Goal: Task Accomplishment & Management: Manage account settings

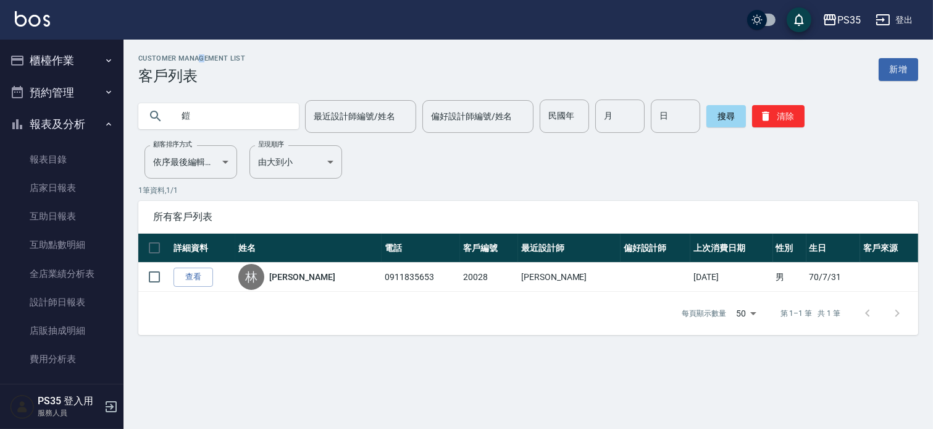
click at [47, 59] on button "櫃檯作業" at bounding box center [62, 60] width 114 height 32
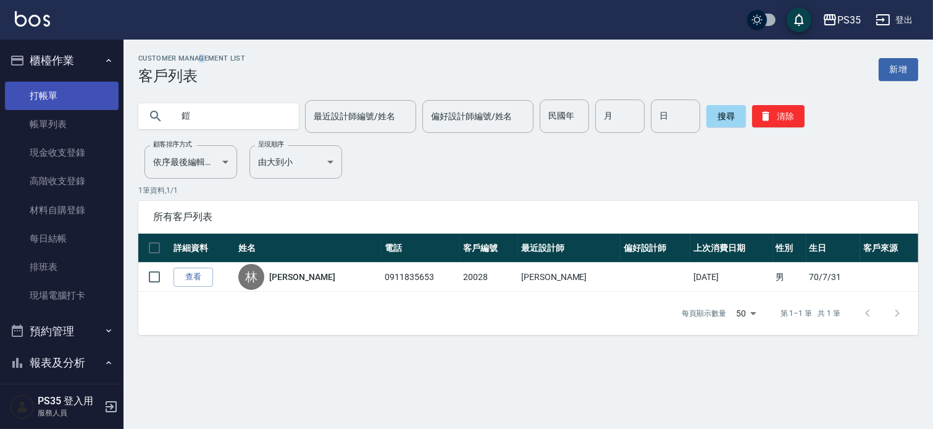
click at [51, 94] on link "打帳單" at bounding box center [62, 96] width 114 height 28
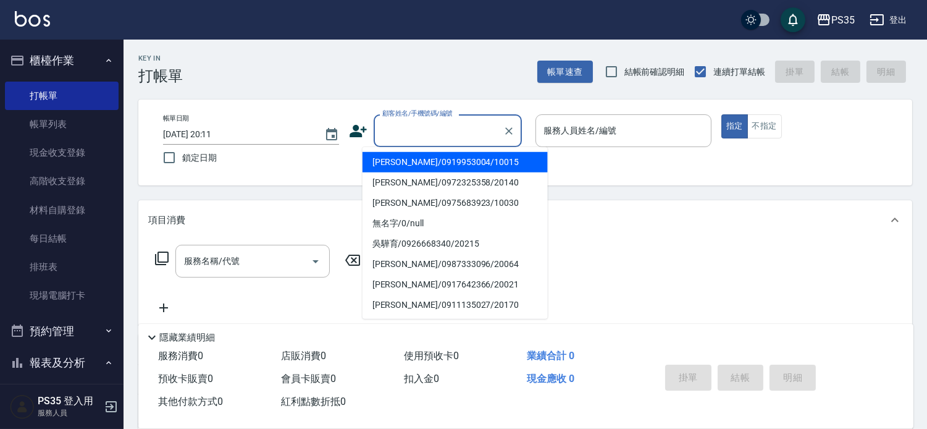
click at [432, 128] on input "顧客姓名/手機號碼/編號" at bounding box center [438, 131] width 119 height 22
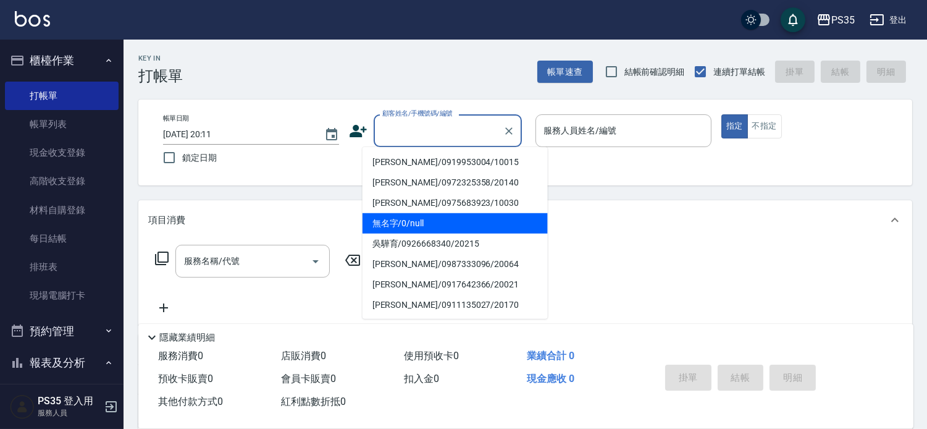
click at [394, 220] on li "無名字/0/null" at bounding box center [455, 223] width 185 height 20
type input "無名字/0/null"
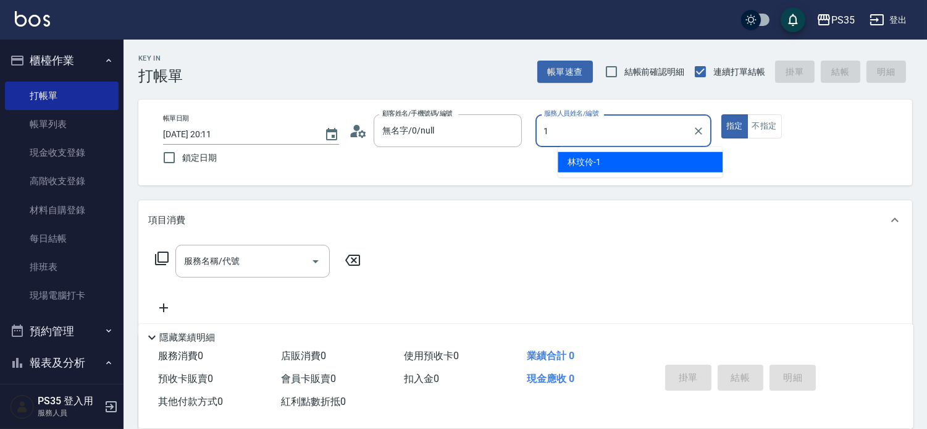
type input "1"
type button "true"
type input "林玟伶-1"
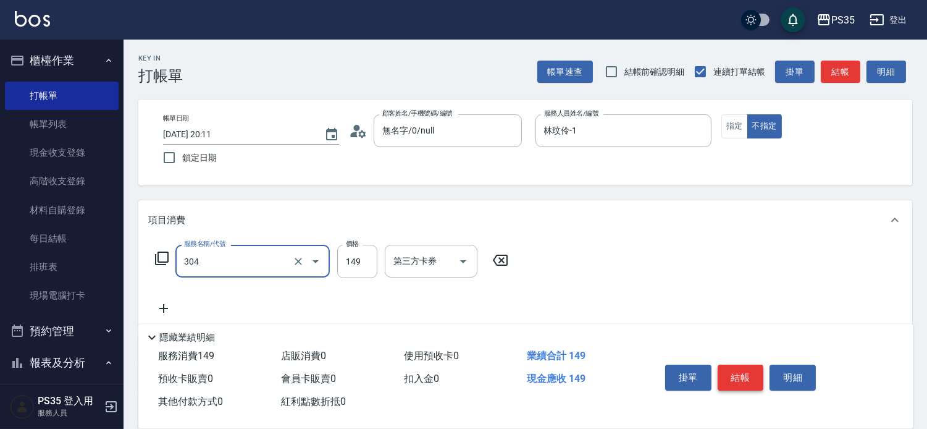
type input "剪髮(304)"
click at [755, 366] on button "結帳" at bounding box center [741, 377] width 46 height 26
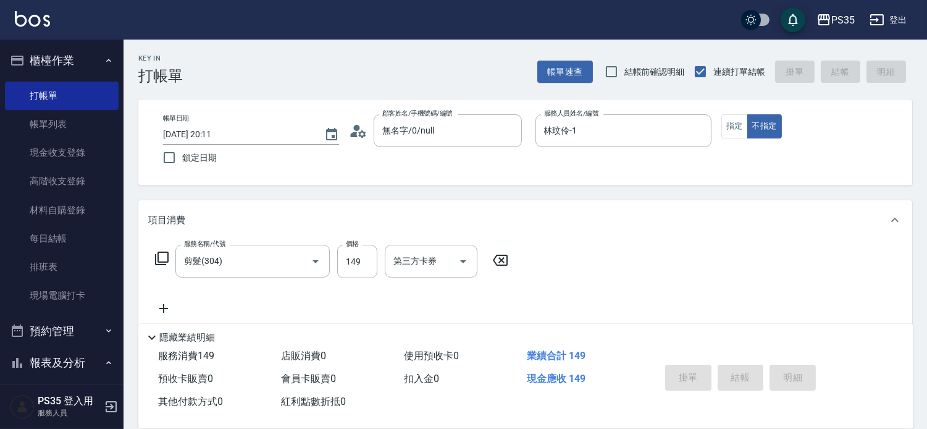
type input "[DATE] 20:12"
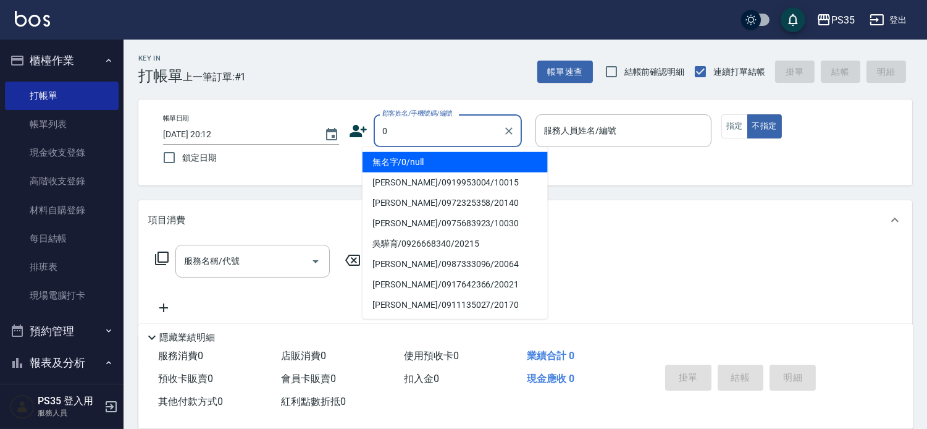
click at [497, 162] on li "無名字/0/null" at bounding box center [455, 162] width 185 height 20
type input "無名字/0/null"
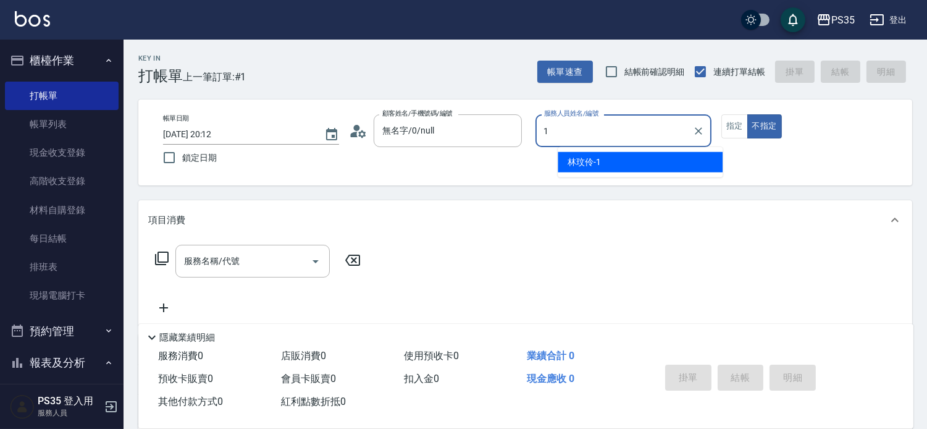
type input "林玟伶-1"
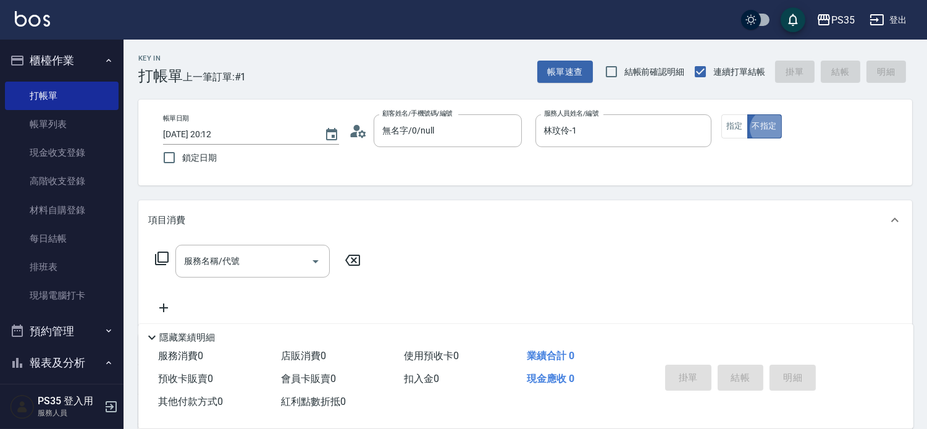
type button "false"
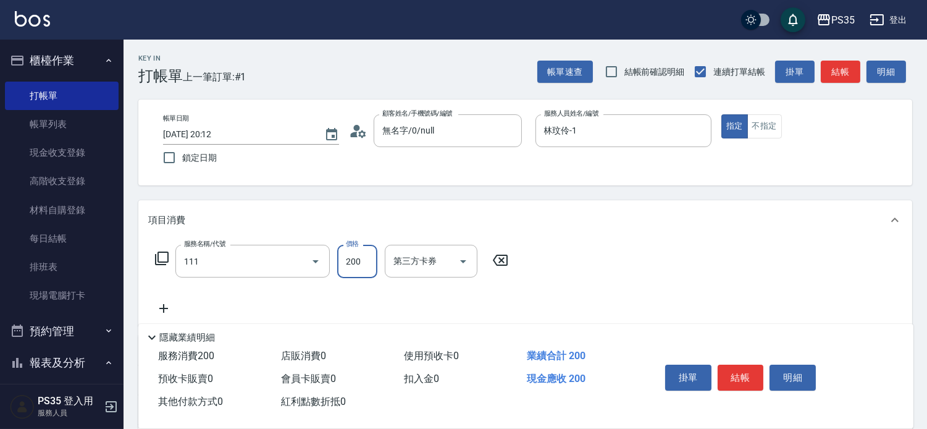
type input "200(111)"
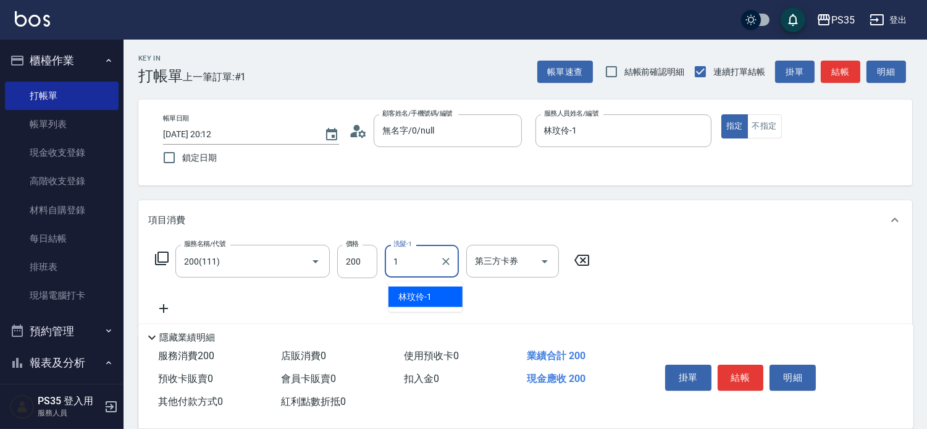
type input "林玟伶-1"
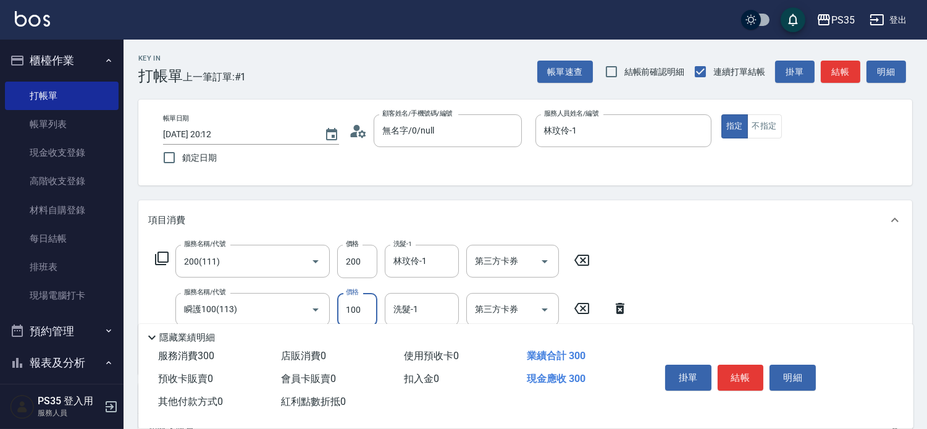
scroll to position [69, 0]
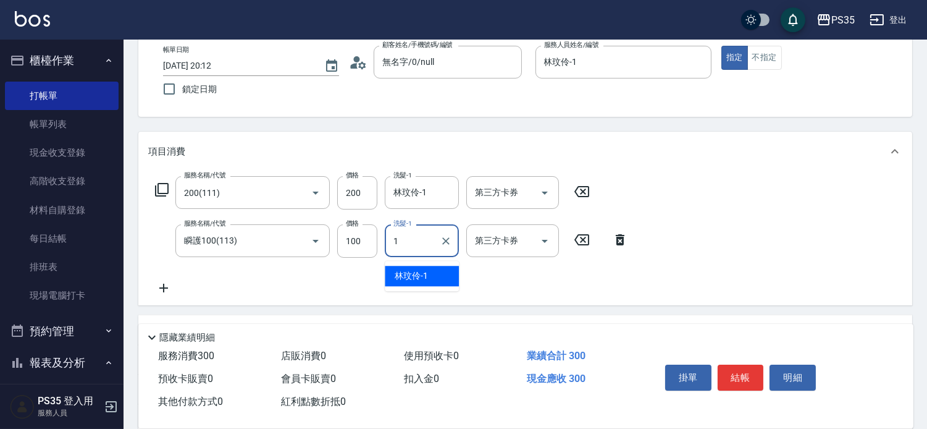
type input "林玟伶-1"
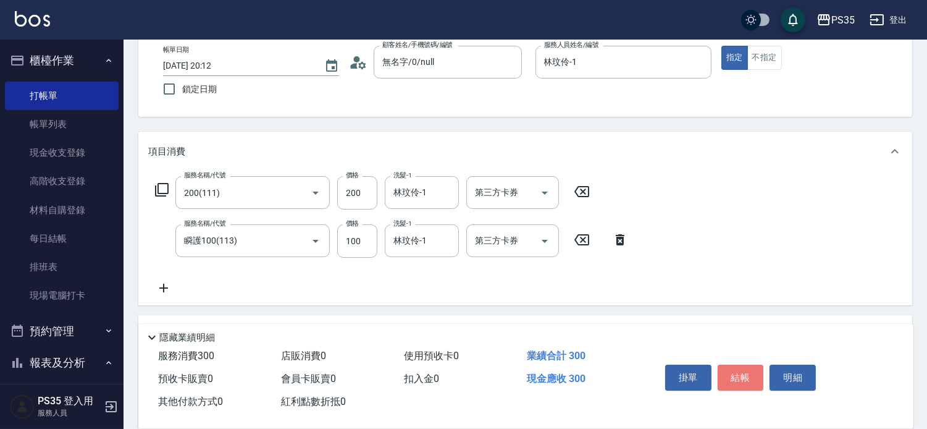
click at [729, 364] on button "結帳" at bounding box center [741, 377] width 46 height 26
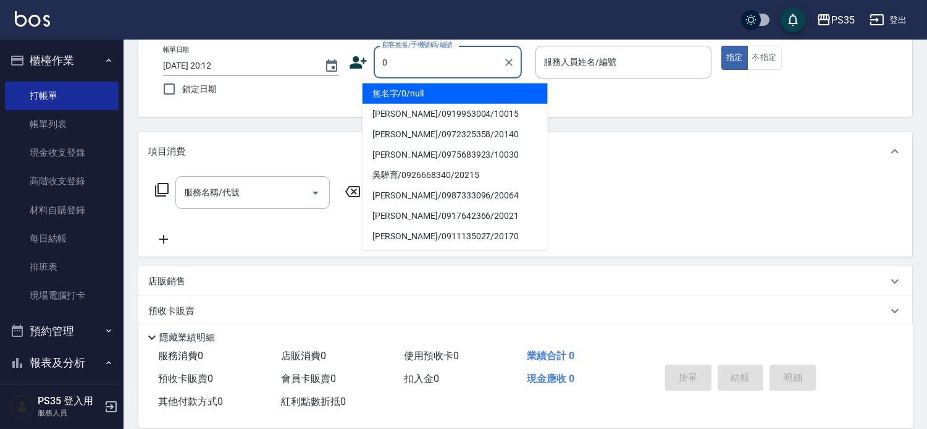
type input "0"
type input "2"
type input "無名字/0/null"
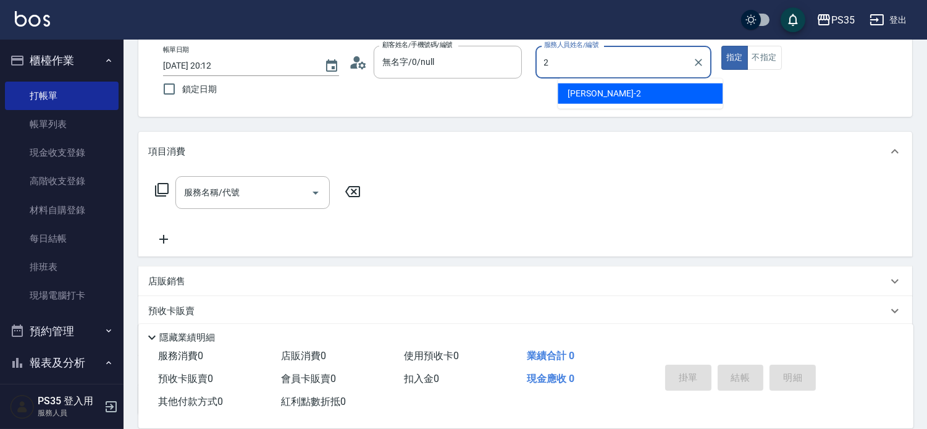
type input "[PERSON_NAME]-2"
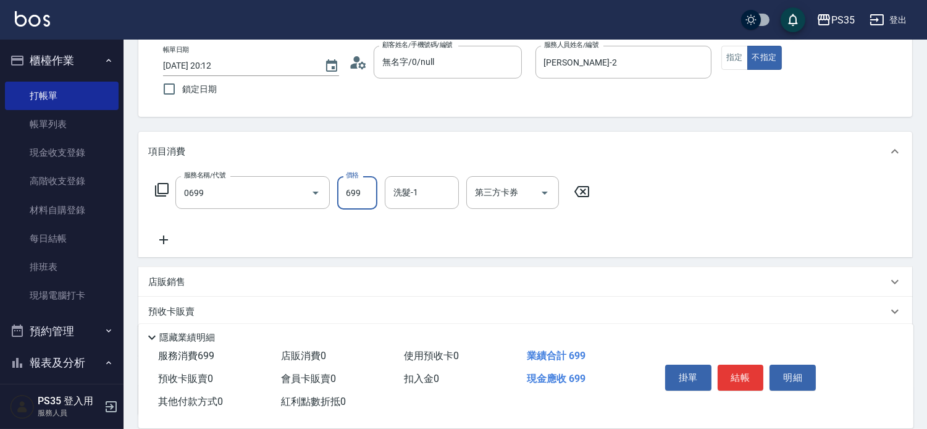
type input "精油SPA(0699)"
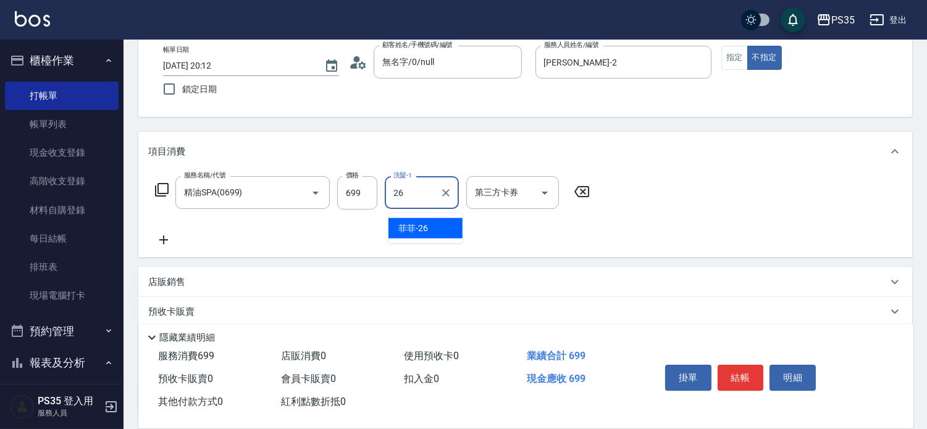
type input "菲菲-26"
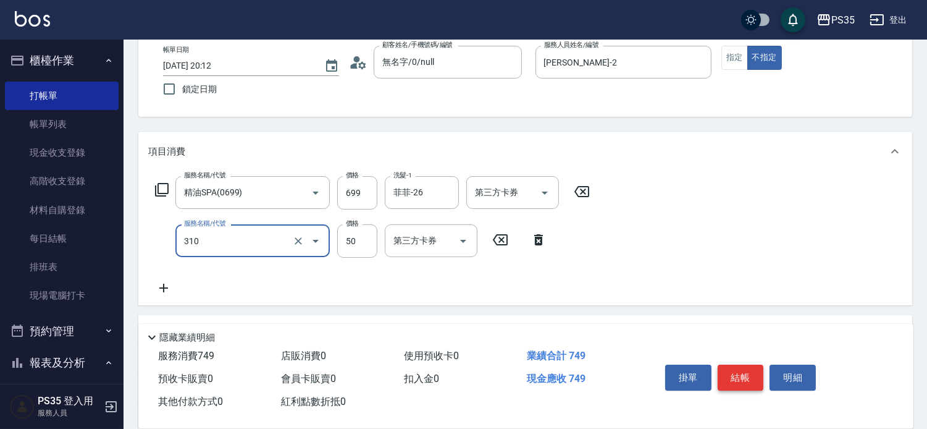
type input "剪瀏海(310)"
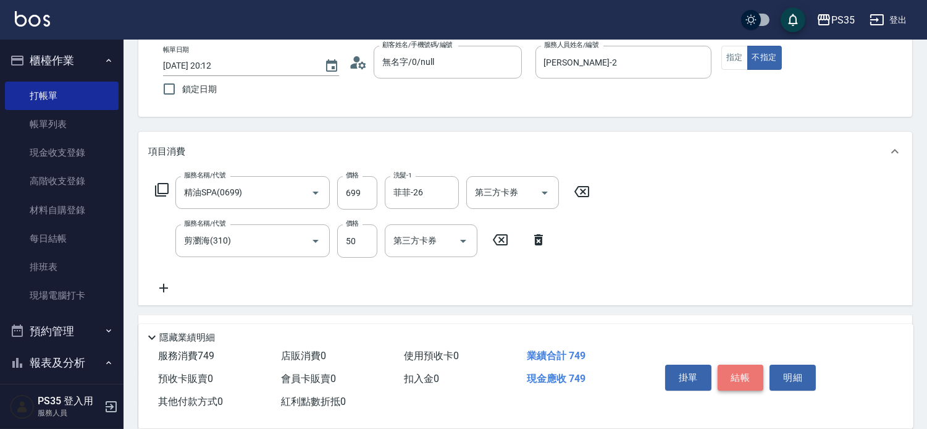
click at [723, 364] on button "結帳" at bounding box center [741, 377] width 46 height 26
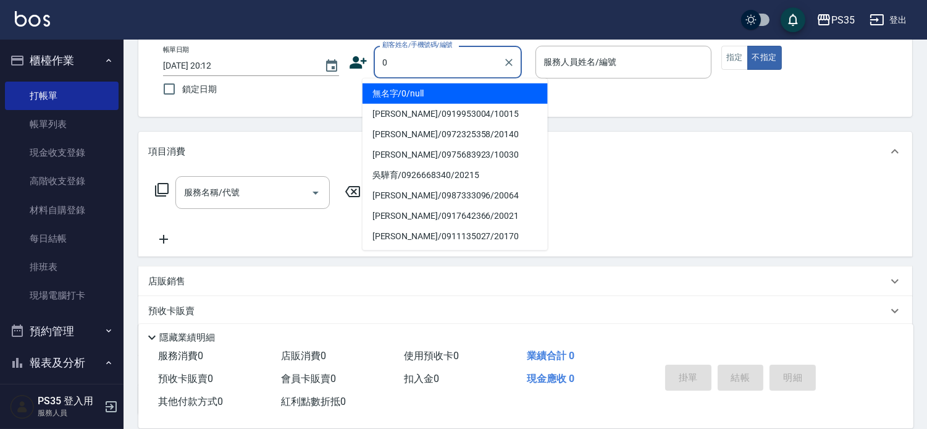
type input "0"
type input "1"
type input "無名字/0/null"
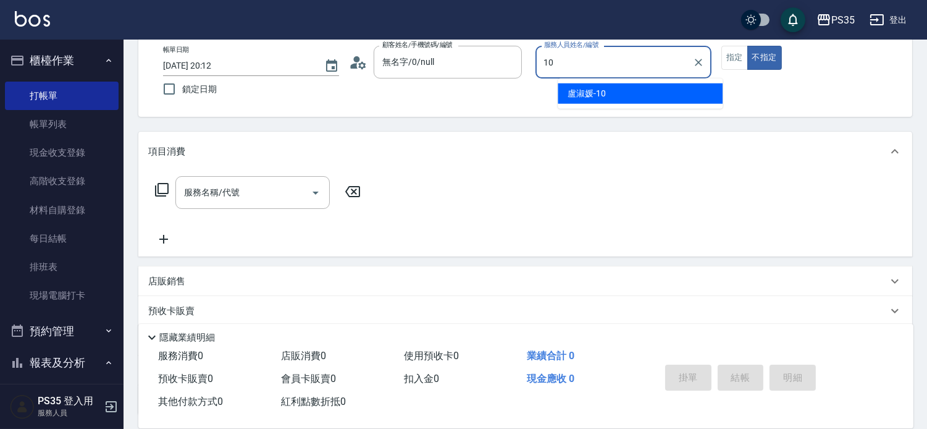
type input "[PERSON_NAME]-10"
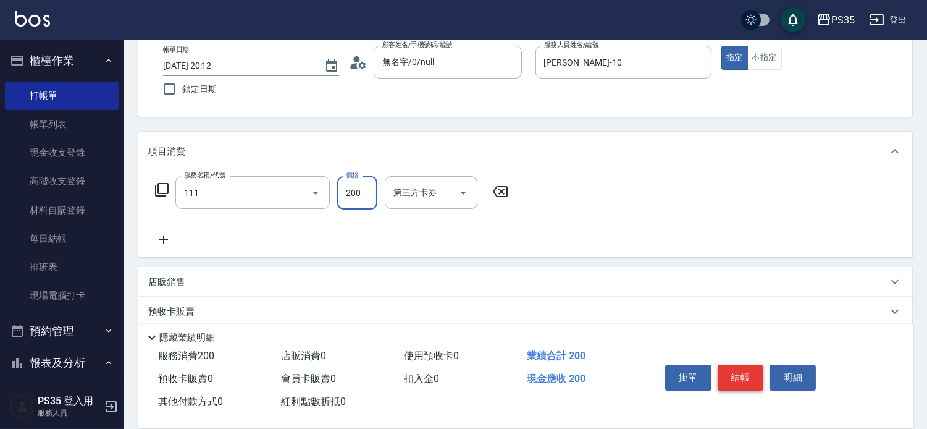
type input "200(111)"
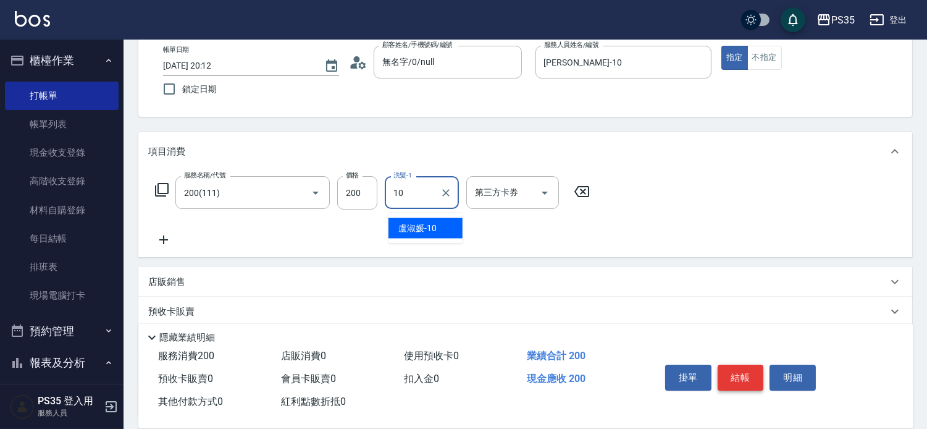
type input "[PERSON_NAME]-10"
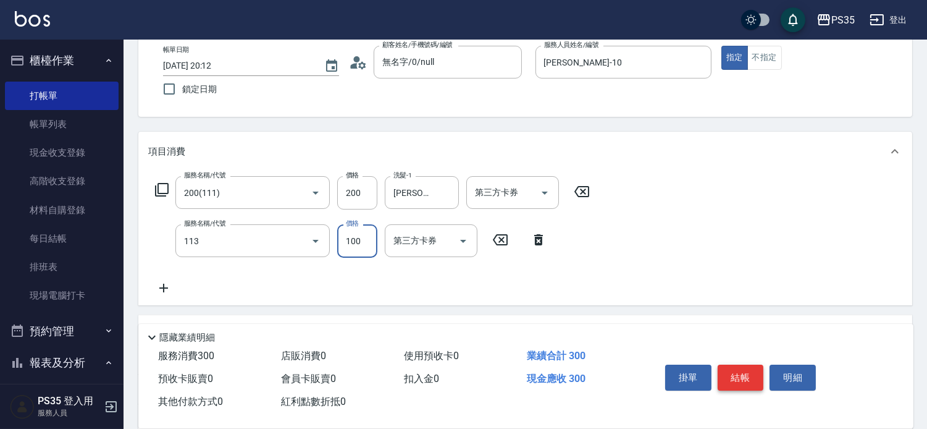
type input "瞬護100(113)"
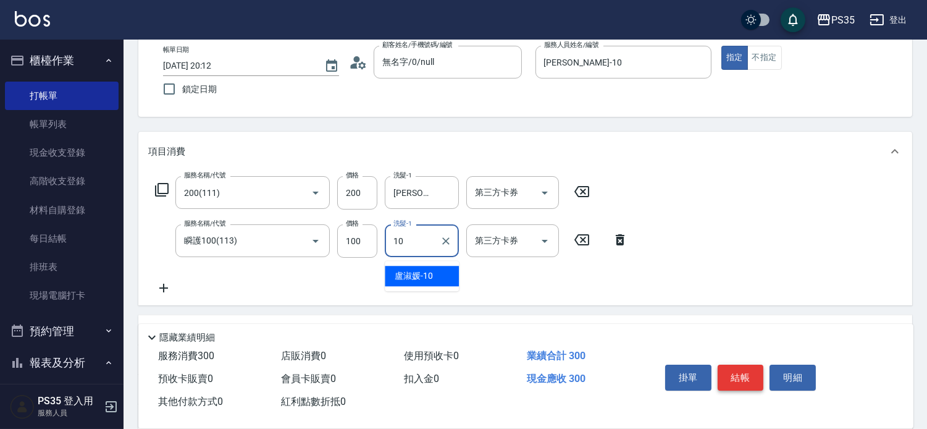
type input "[PERSON_NAME]-10"
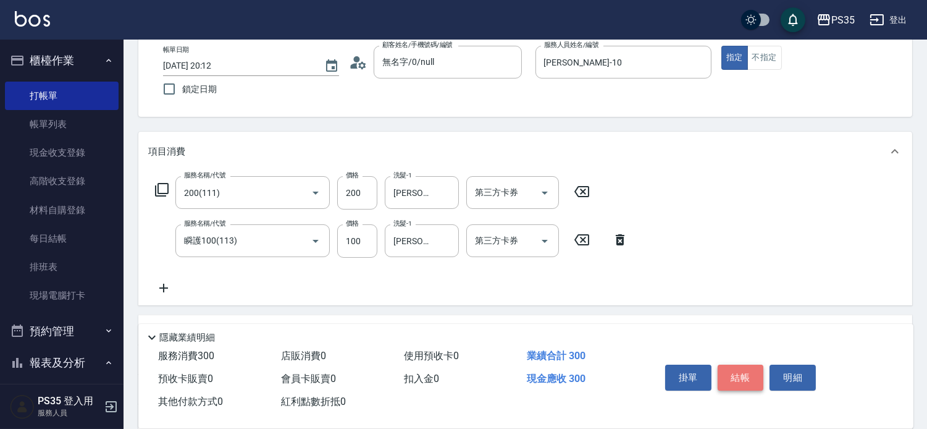
click at [737, 364] on button "結帳" at bounding box center [741, 377] width 46 height 26
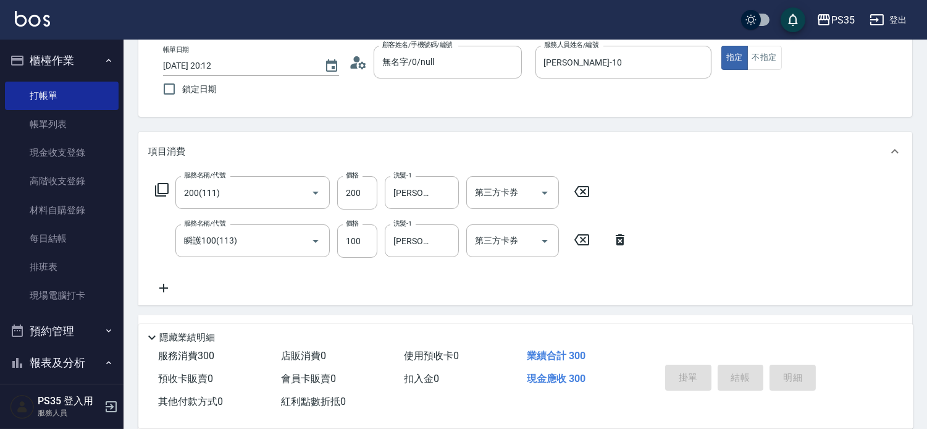
type input "[DATE] 20:13"
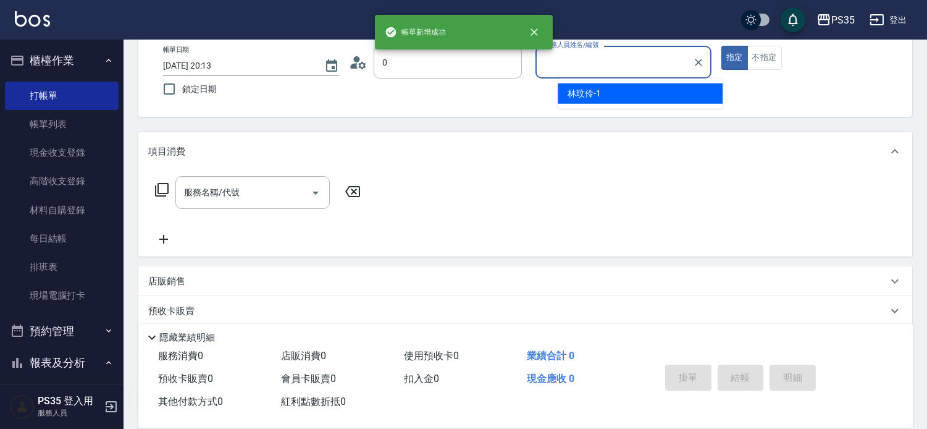
type input "無名字/0/null"
type input "林玟伶-1"
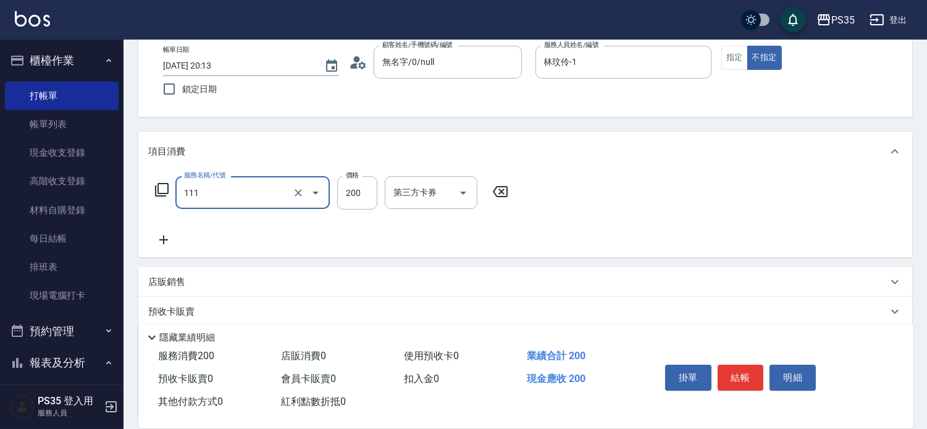
type input "200(111)"
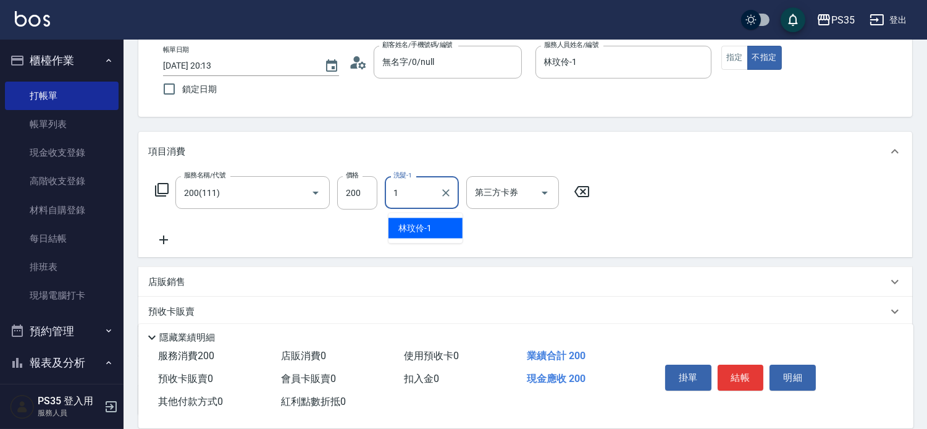
type input "林玟伶-1"
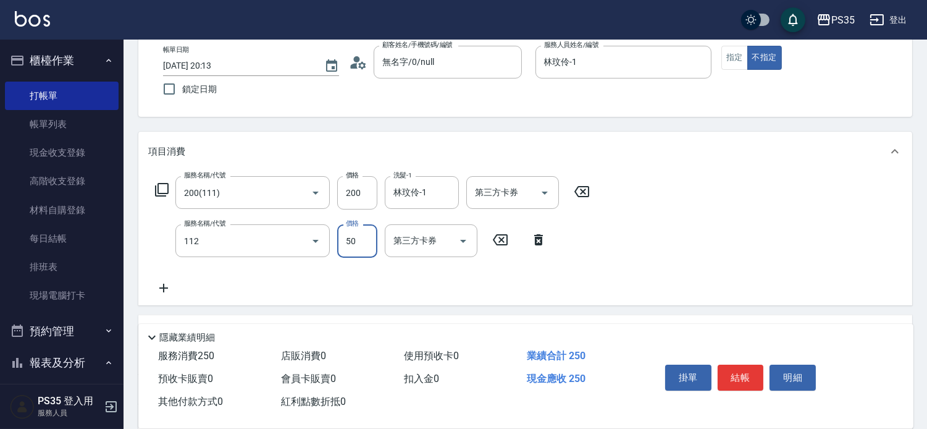
type input "精油50(112)"
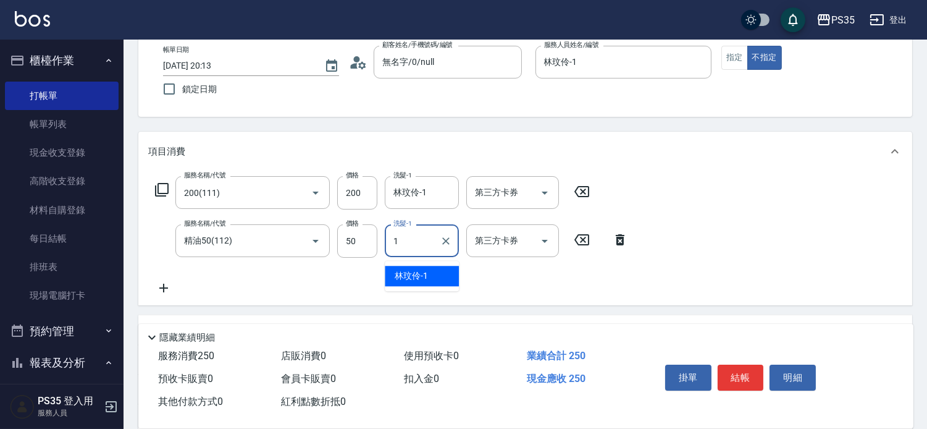
type input "林玟伶-1"
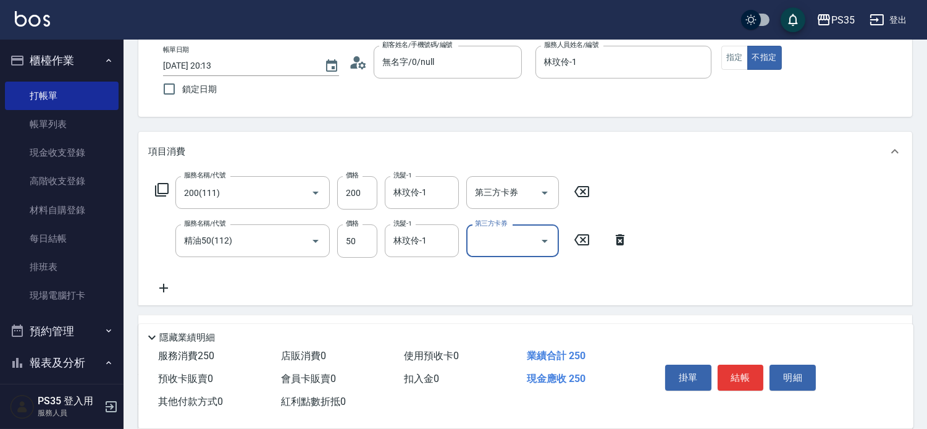
click at [738, 366] on button "結帳" at bounding box center [741, 377] width 46 height 26
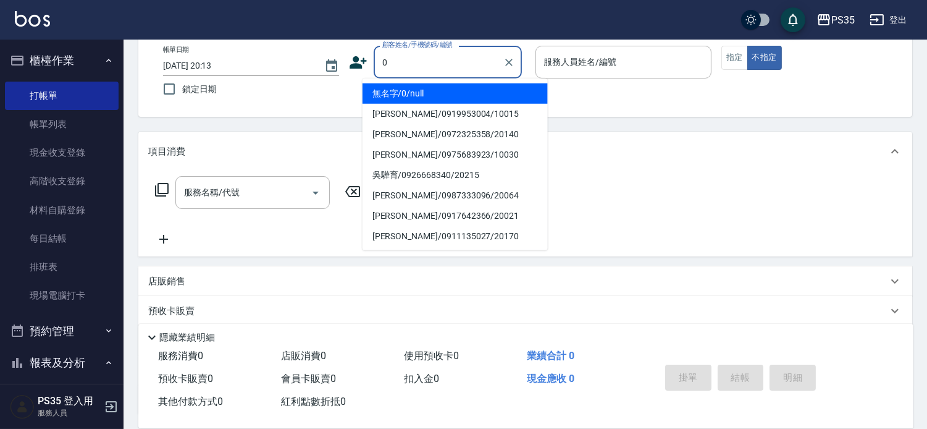
type input "0"
type input "1"
type input "無名字/0/null"
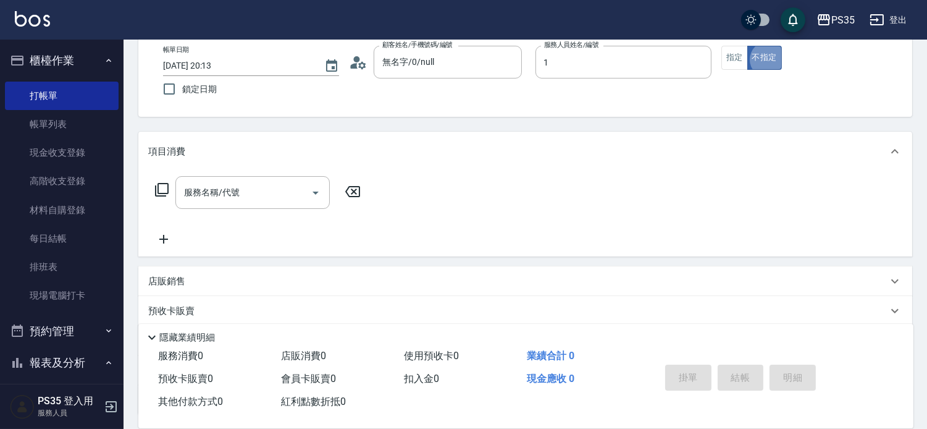
type input "林玟伶-1"
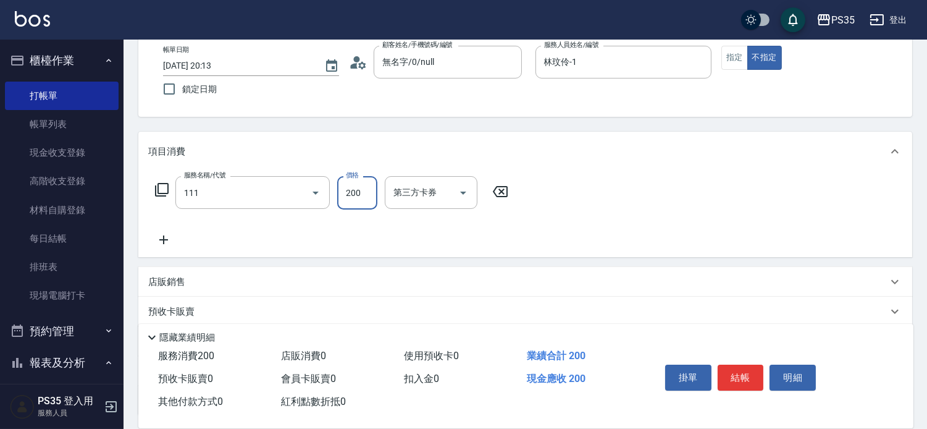
type input "200(111)"
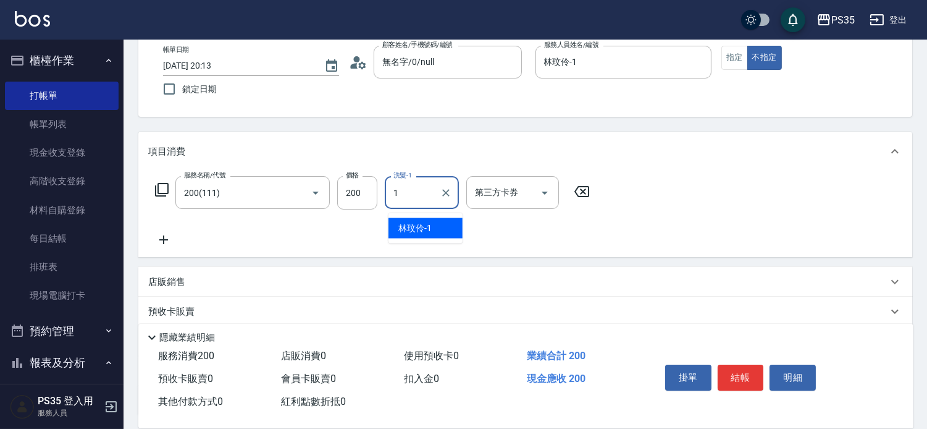
type input "林玟伶-1"
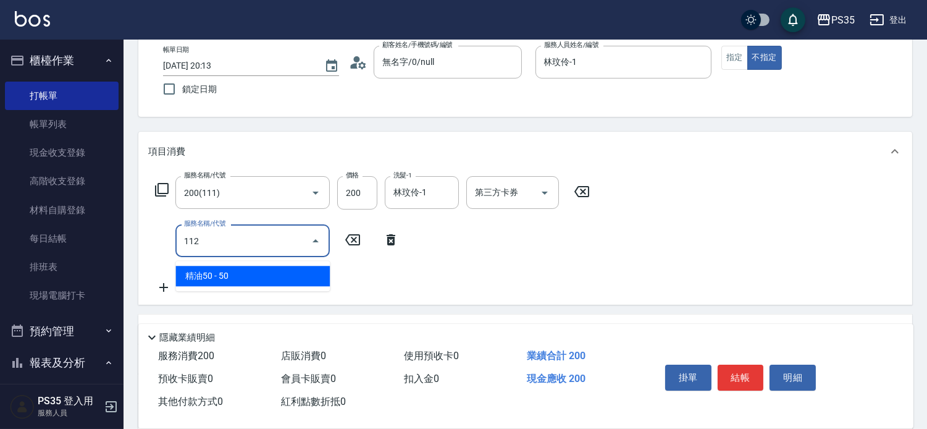
type input "精油50(112)"
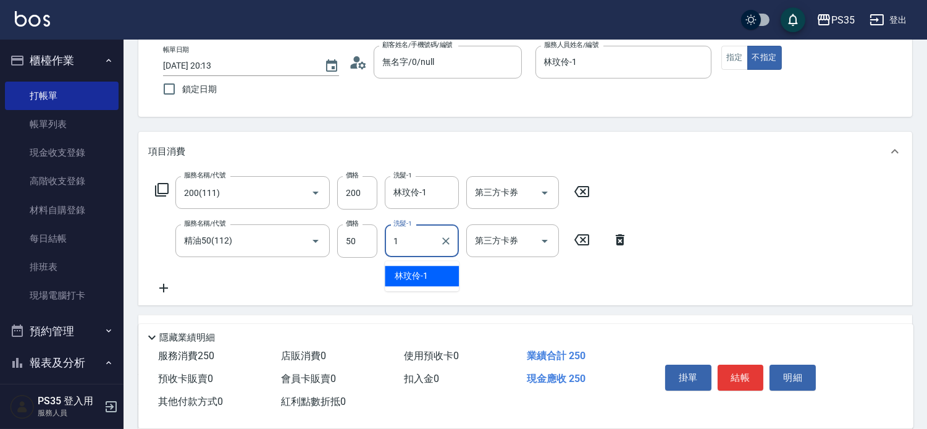
type input "林玟伶-1"
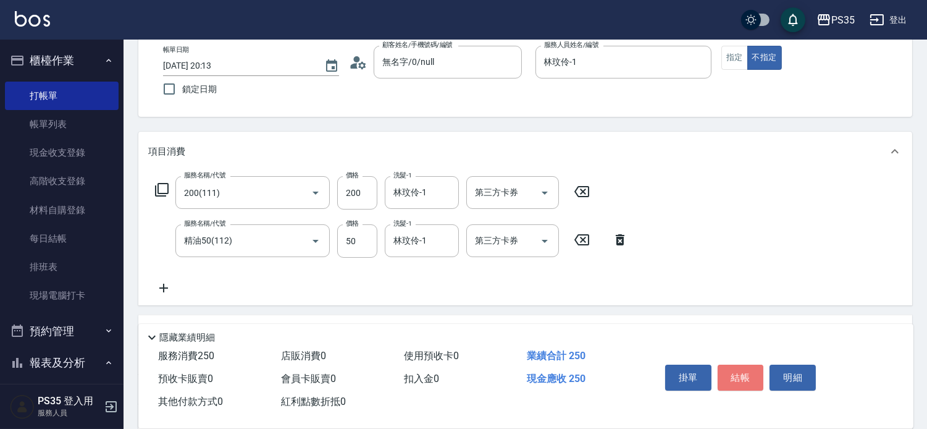
click at [738, 366] on button "結帳" at bounding box center [741, 377] width 46 height 26
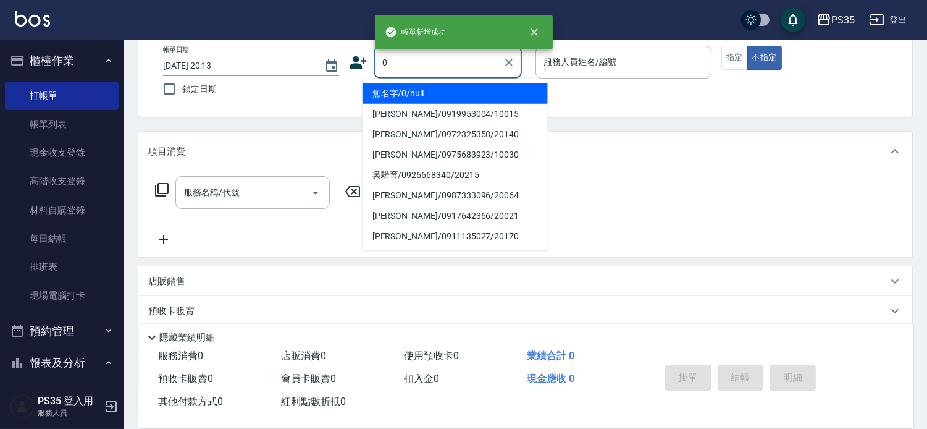
type input "無名字/0/null"
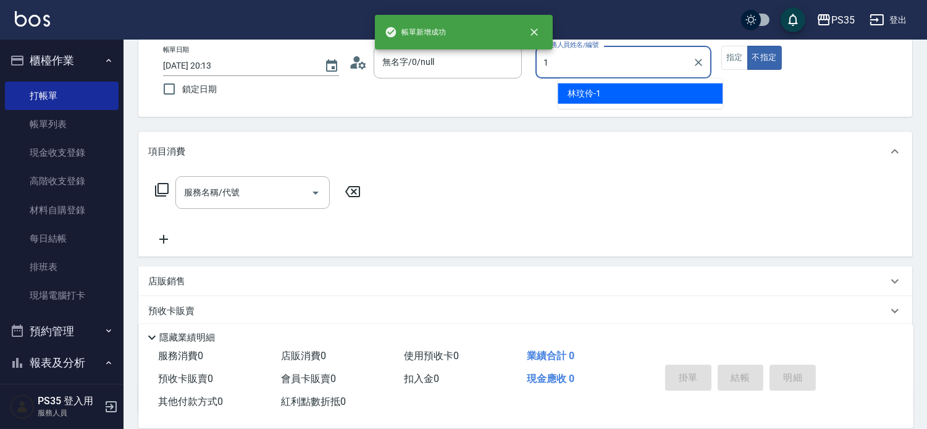
type input "林玟伶-1"
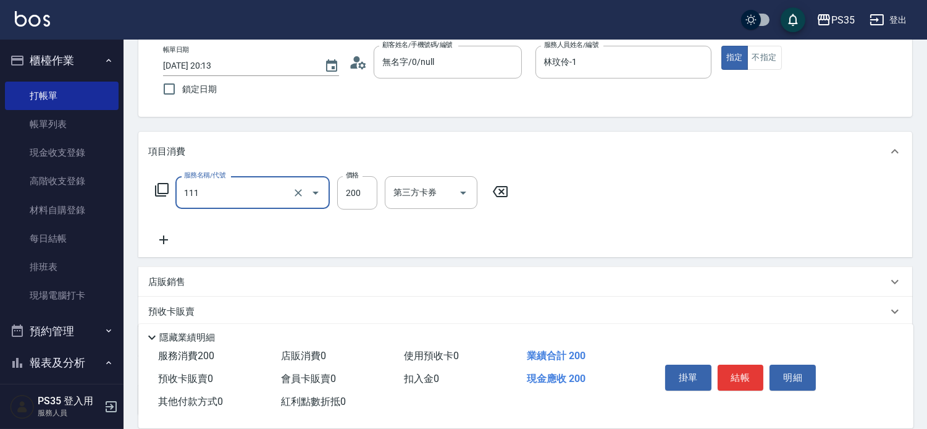
type input "200(111)"
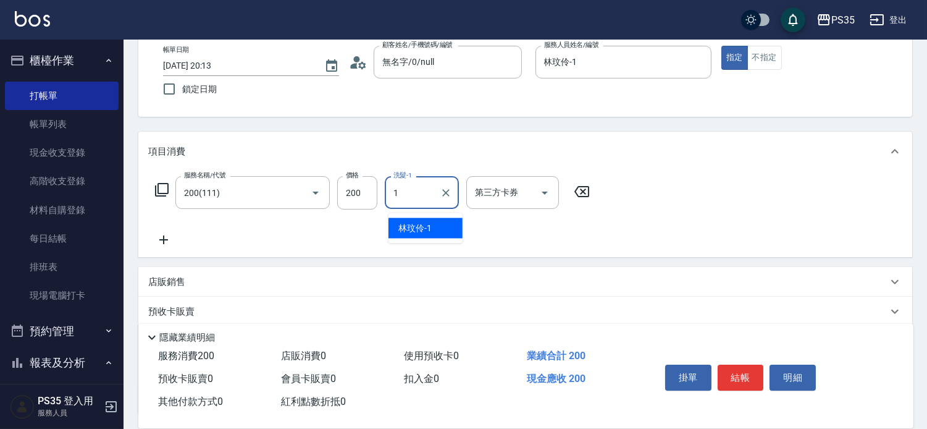
type input "林玟伶-1"
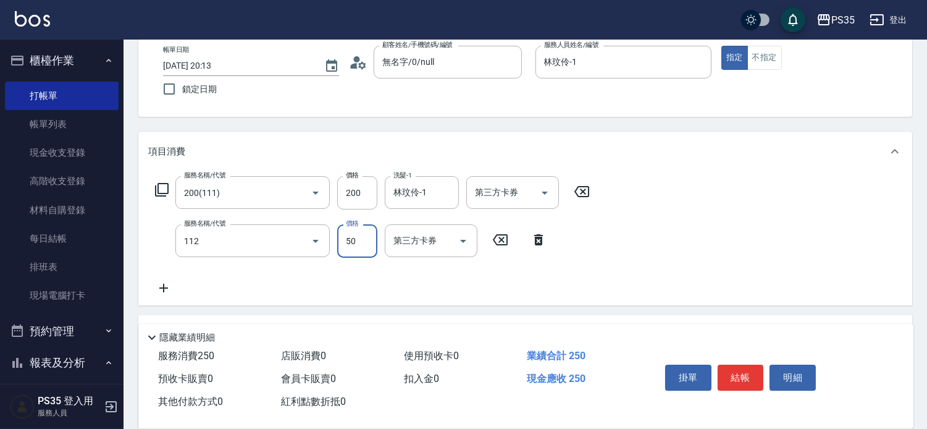
type input "精油50(112)"
type input "林玟伶-1"
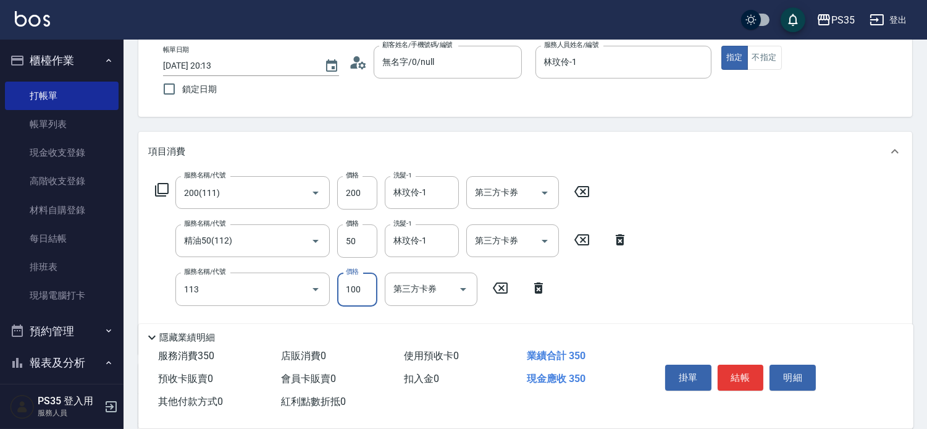
type input "瞬護100(113)"
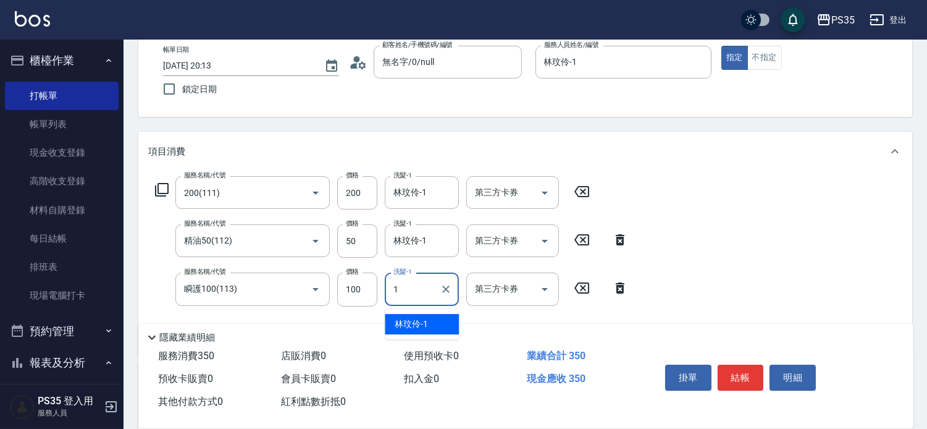
type input "林玟伶-1"
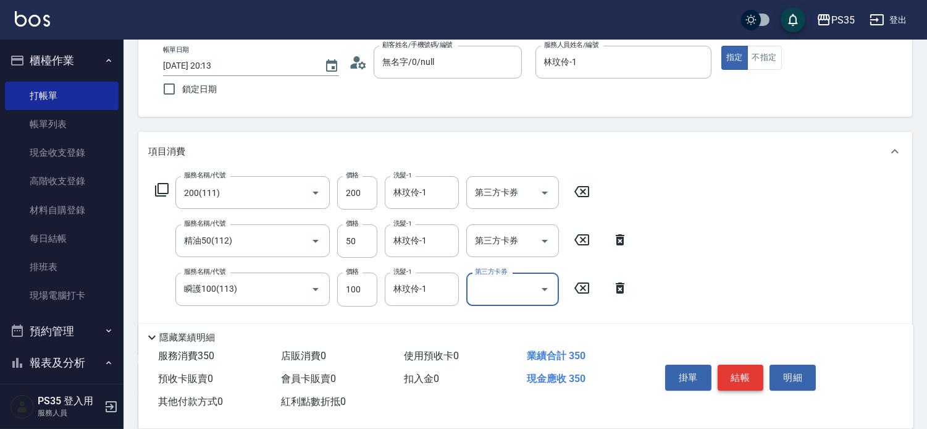
click at [738, 366] on button "結帳" at bounding box center [741, 377] width 46 height 26
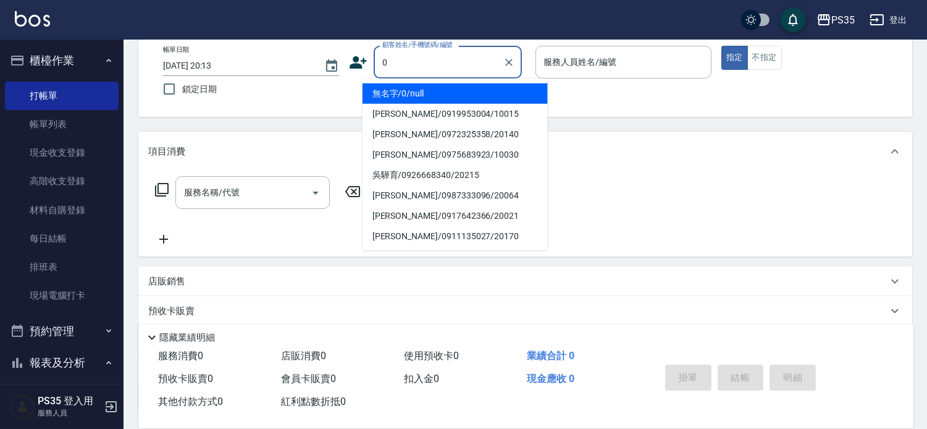
type input "0"
type input "2"
type input "無名字/0/null"
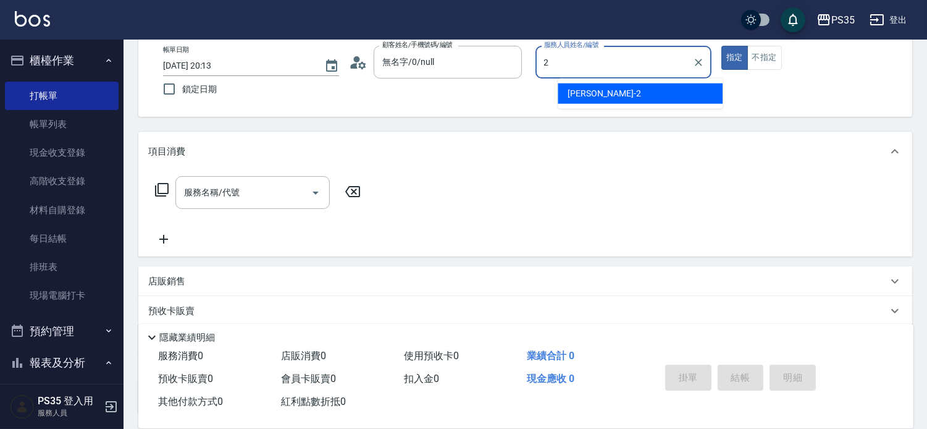
type input "[PERSON_NAME]-2"
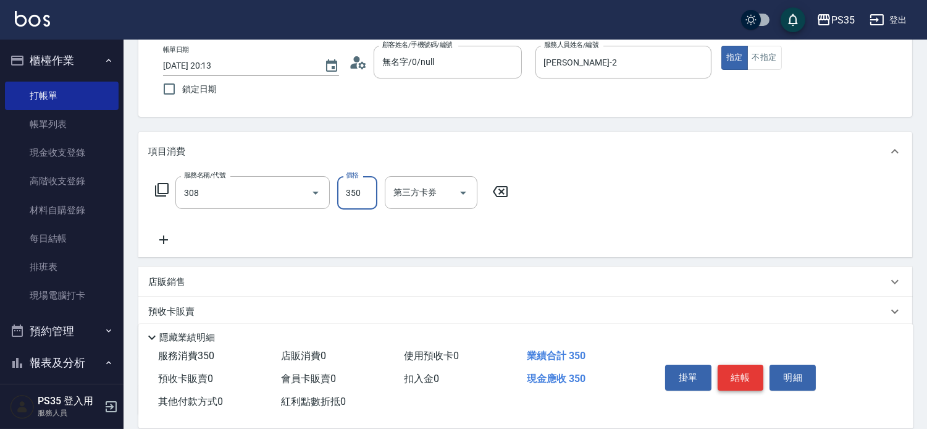
type input "洗+剪(308)"
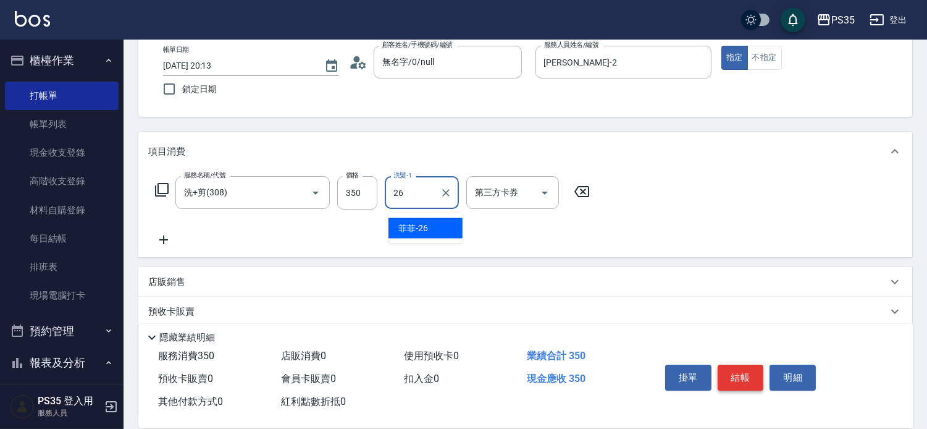
type input "菲菲-26"
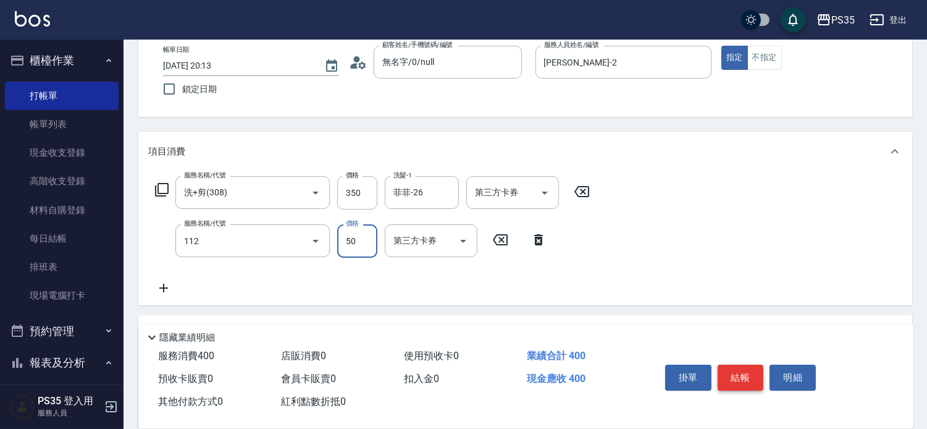
type input "精油50(112)"
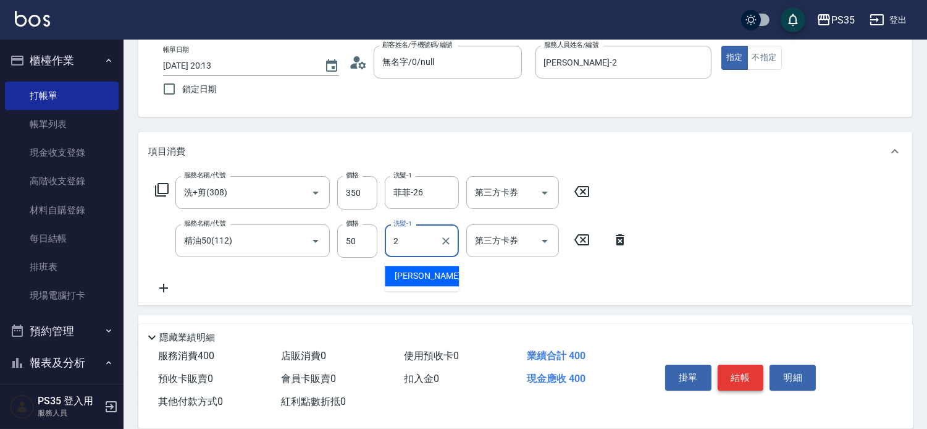
type input "[PERSON_NAME]-2"
click at [649, 330] on div "隱藏業績明細" at bounding box center [529, 337] width 769 height 15
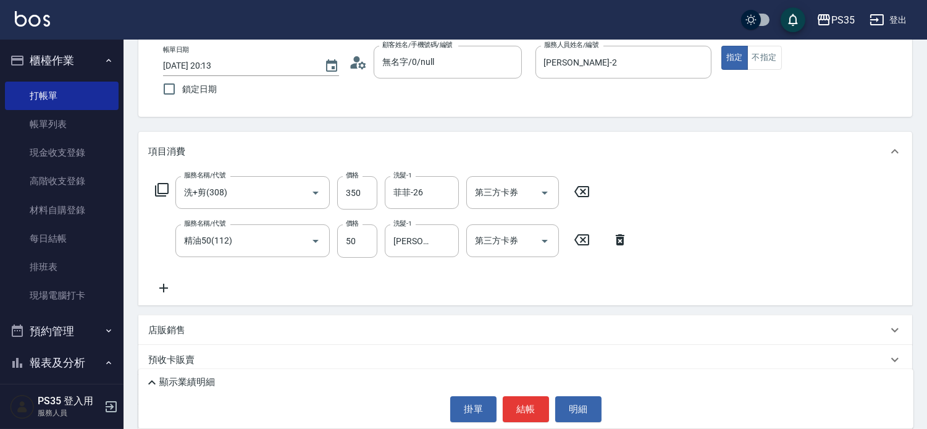
click at [151, 378] on icon at bounding box center [152, 382] width 15 height 15
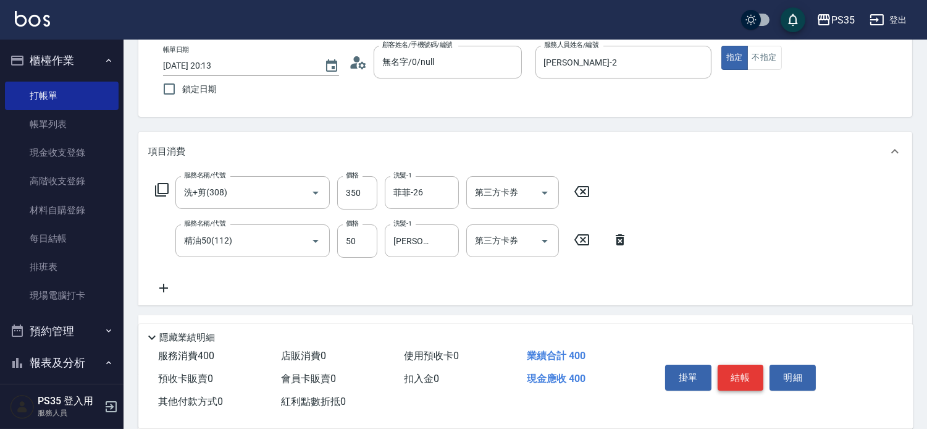
click at [749, 364] on button "結帳" at bounding box center [741, 377] width 46 height 26
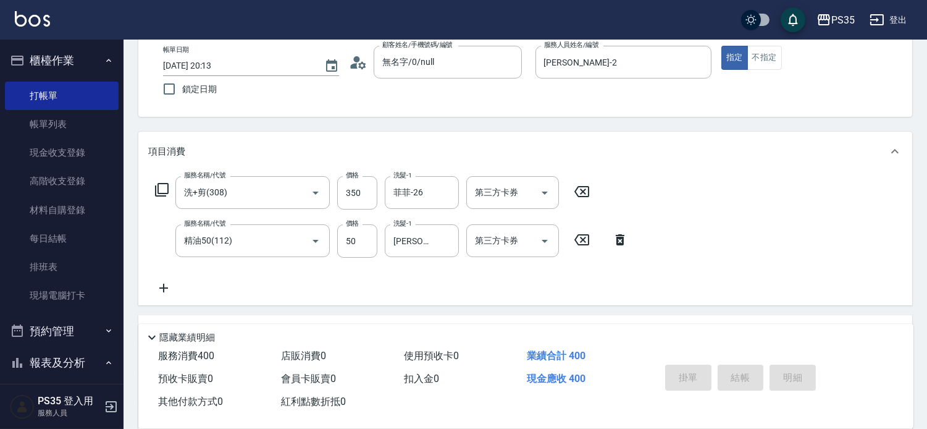
type input "[DATE] 20:14"
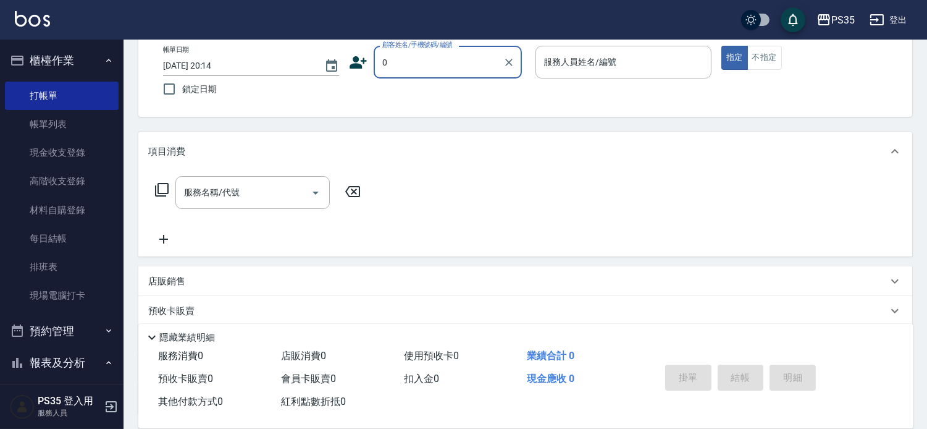
type input "0"
type input "1"
type input "無名字/0/null"
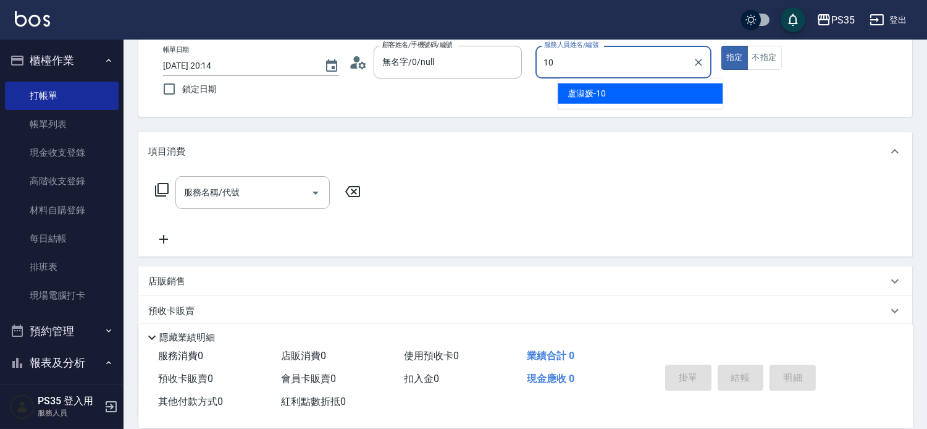
type input "[PERSON_NAME]-10"
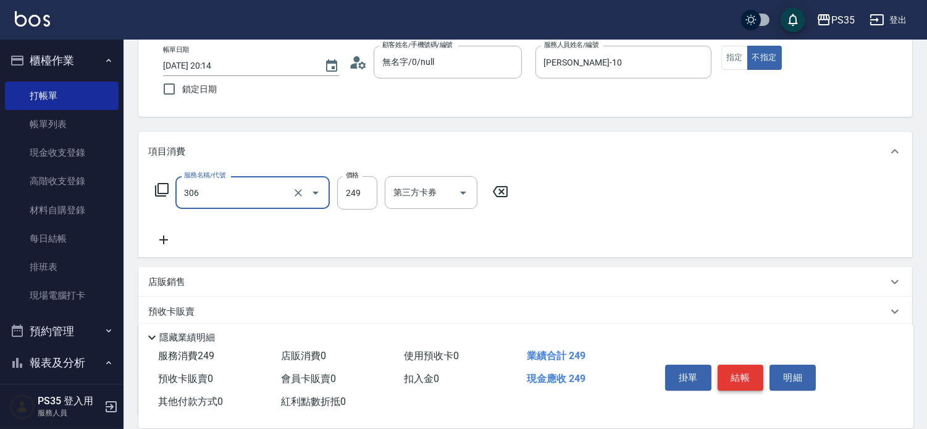
type input "剪髮(306)"
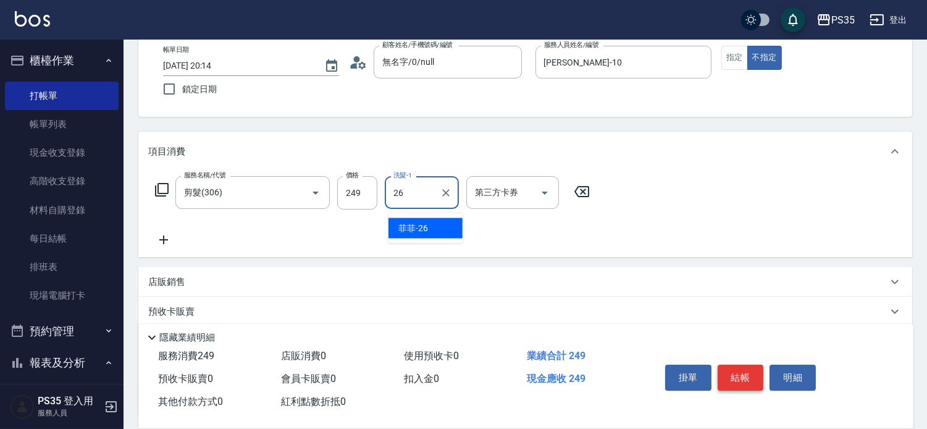
type input "菲菲-26"
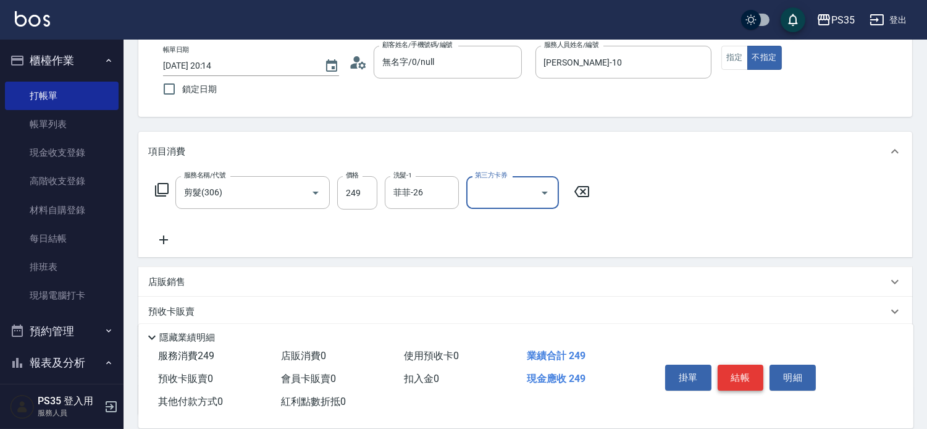
click at [749, 364] on button "結帳" at bounding box center [741, 377] width 46 height 26
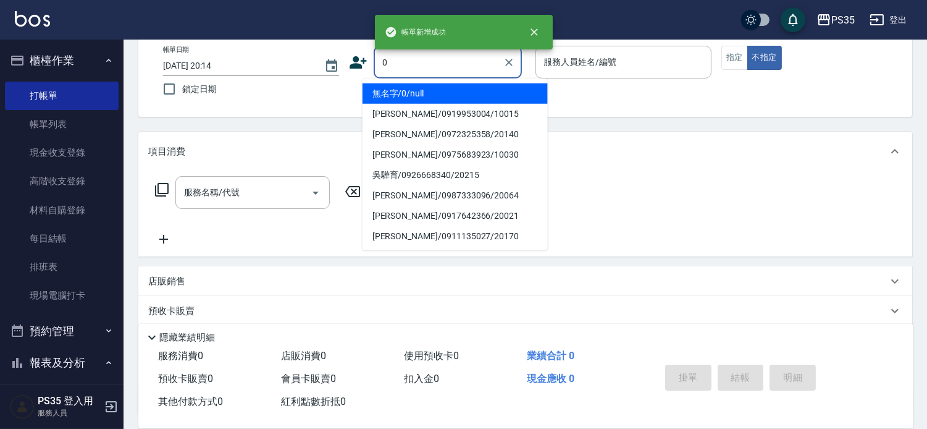
type input "無名字/0/null"
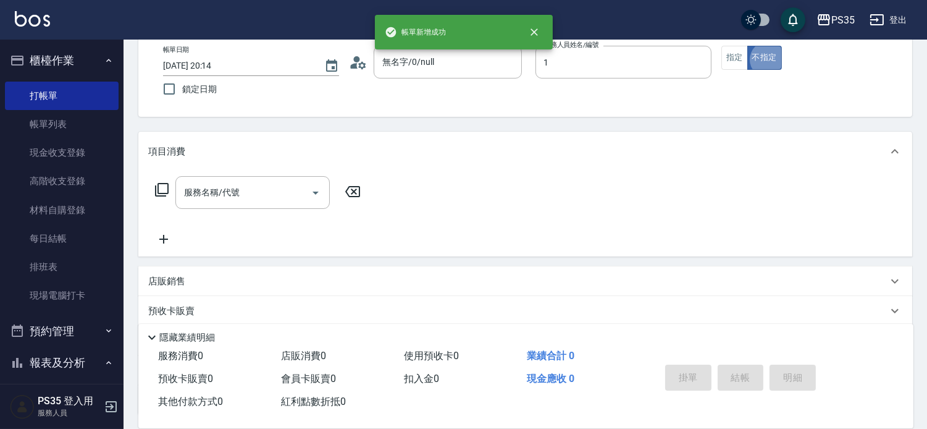
type input "林玟伶-1"
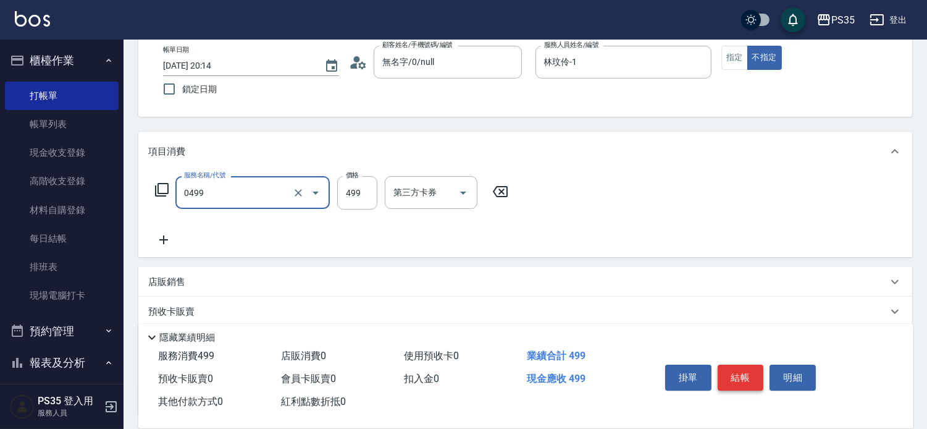
type input "[PERSON_NAME]499(0499)"
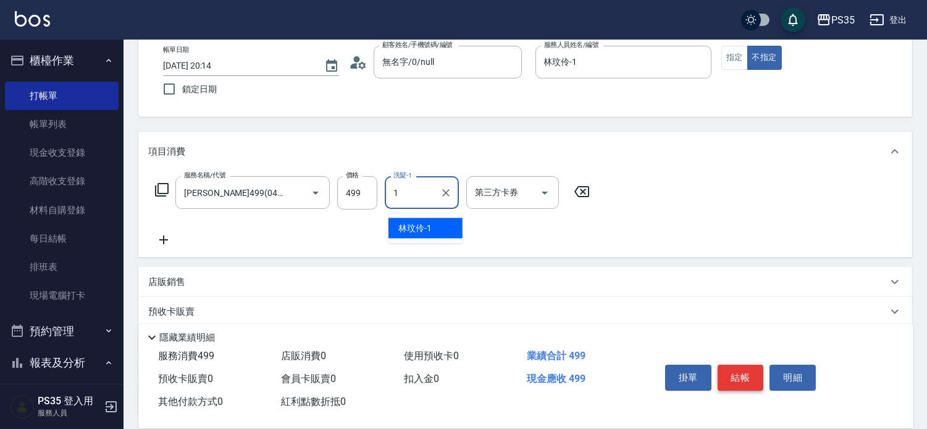
type input "林玟伶-1"
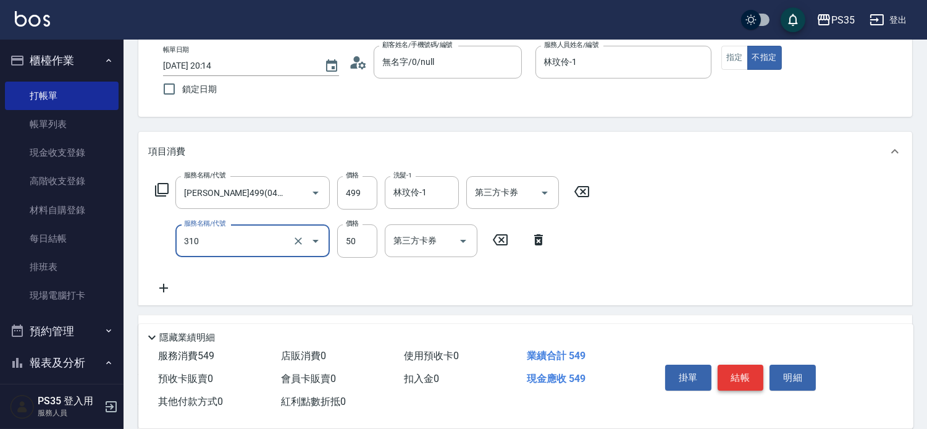
type input "剪瀏海(310)"
click at [749, 364] on button "結帳" at bounding box center [741, 377] width 46 height 26
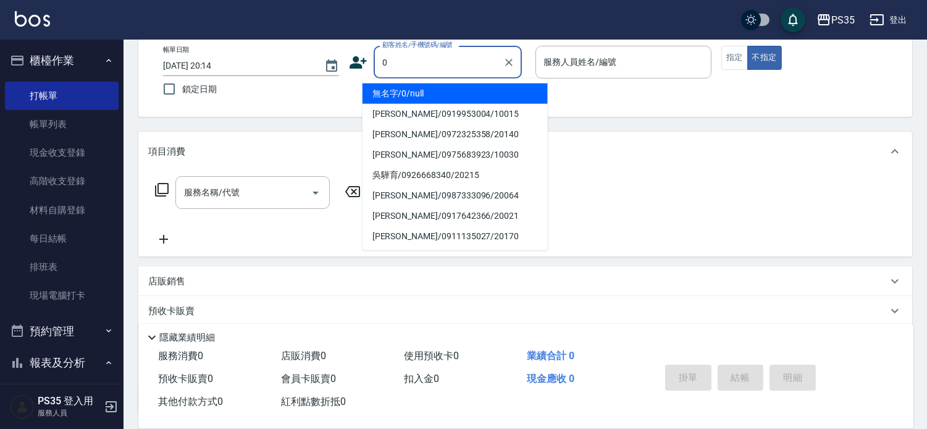
type input "0"
type input "1"
type input "無名字/0/null"
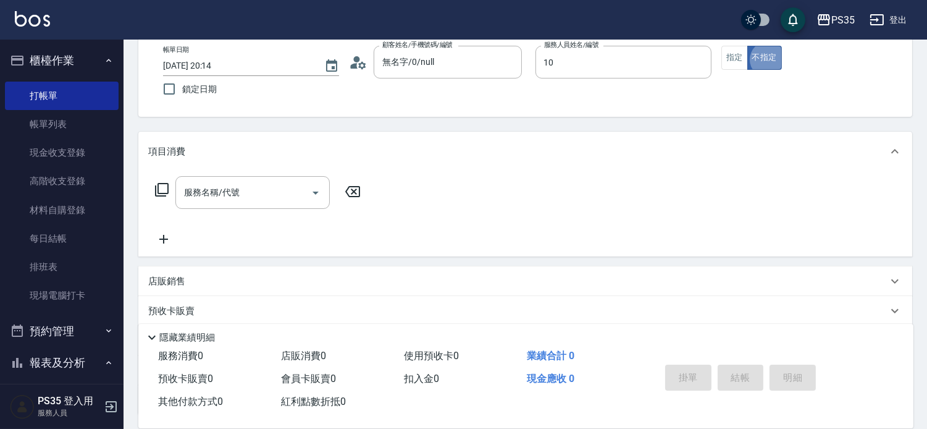
type input "[PERSON_NAME]-10"
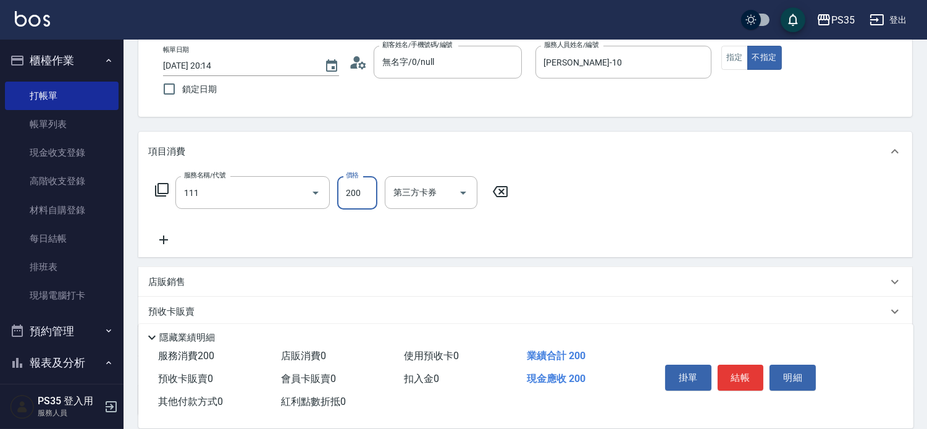
type input "200(111)"
click at [740, 54] on button "指定" at bounding box center [734, 58] width 27 height 24
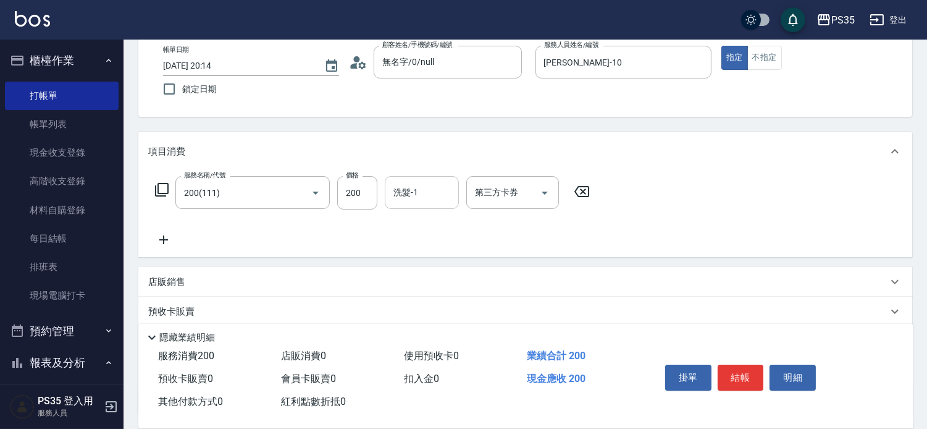
click at [443, 202] on input "洗髮-1" at bounding box center [421, 193] width 63 height 22
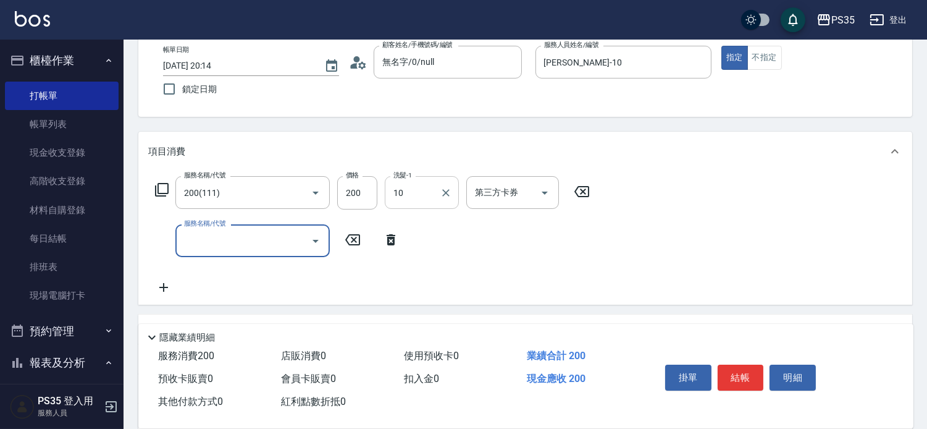
type input "[PERSON_NAME]-10"
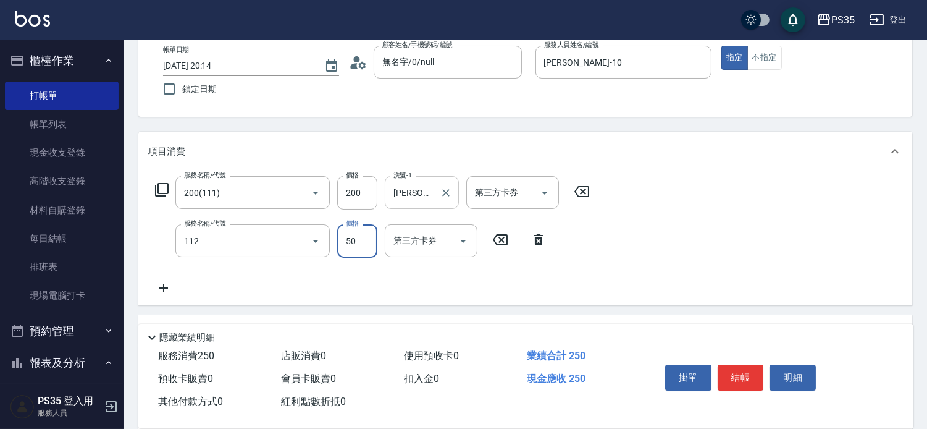
type input "精油50(112)"
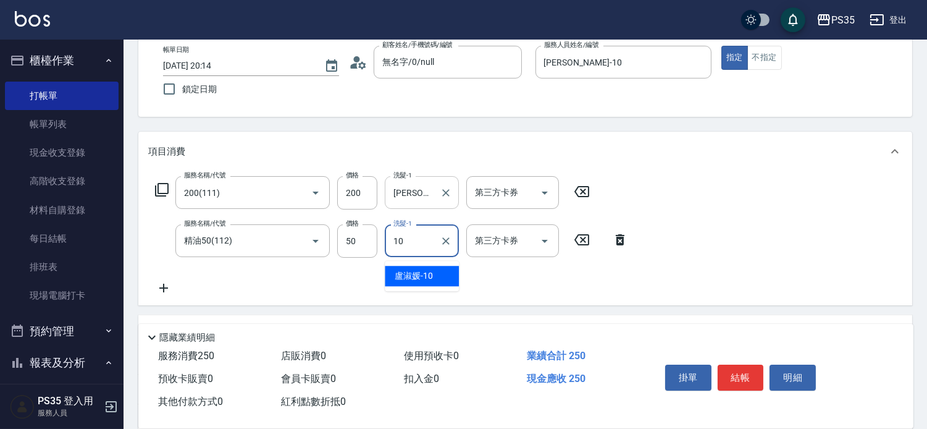
type input "[PERSON_NAME]-10"
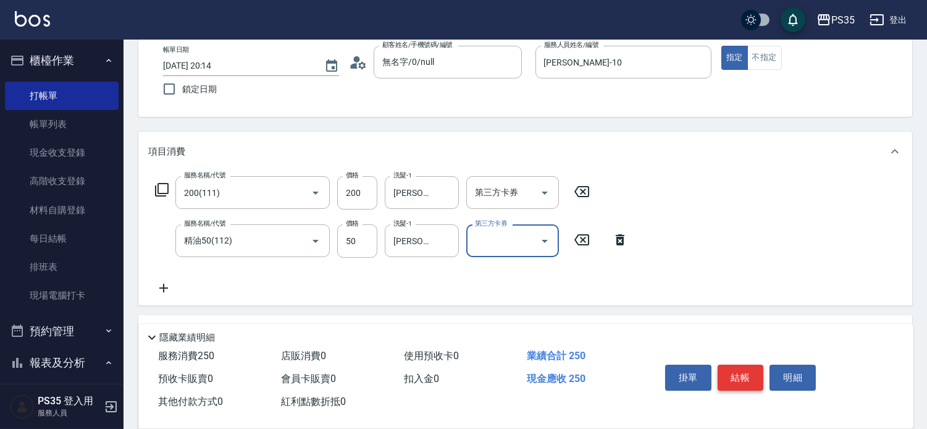
click at [749, 364] on button "結帳" at bounding box center [741, 377] width 46 height 26
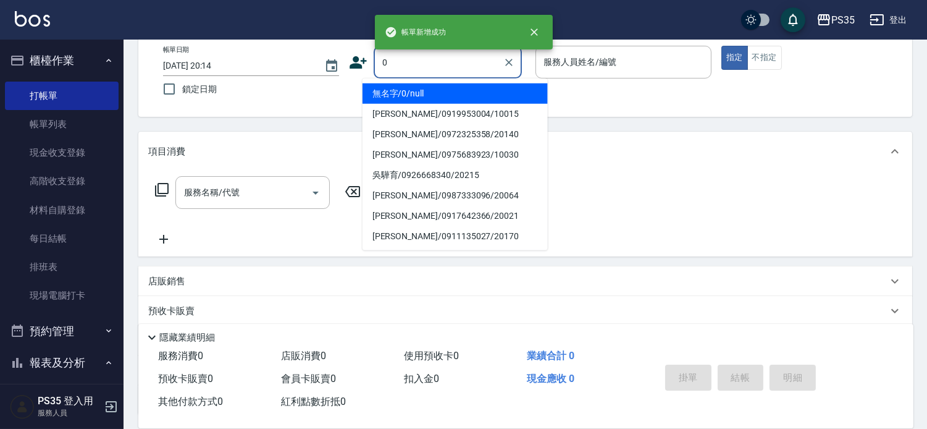
type input "0"
type input "10"
type input "111"
type input "無名字/0/null"
type input "[PERSON_NAME]-10"
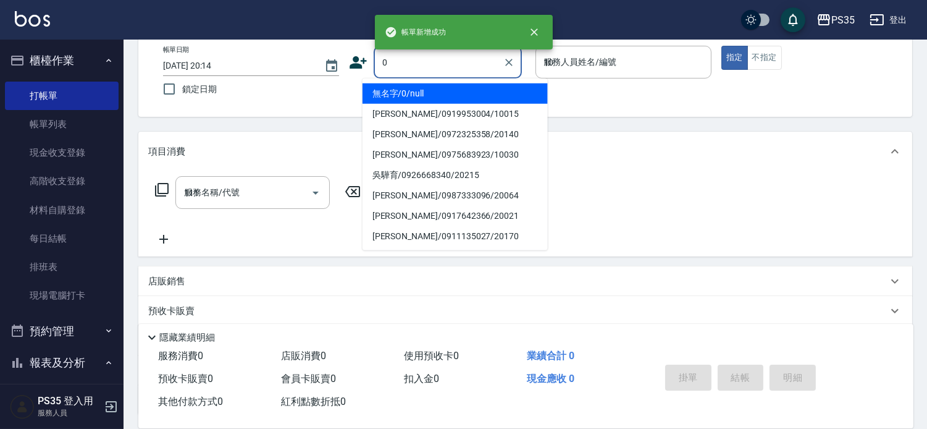
type input "200(111)"
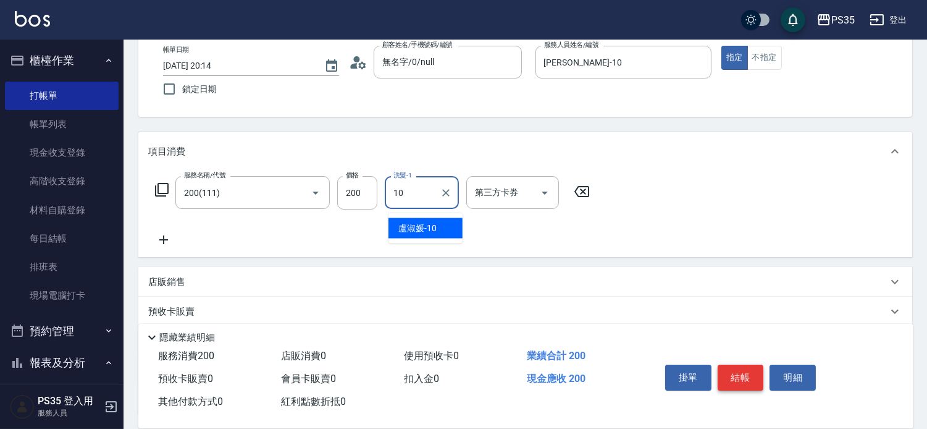
type input "[PERSON_NAME]-10"
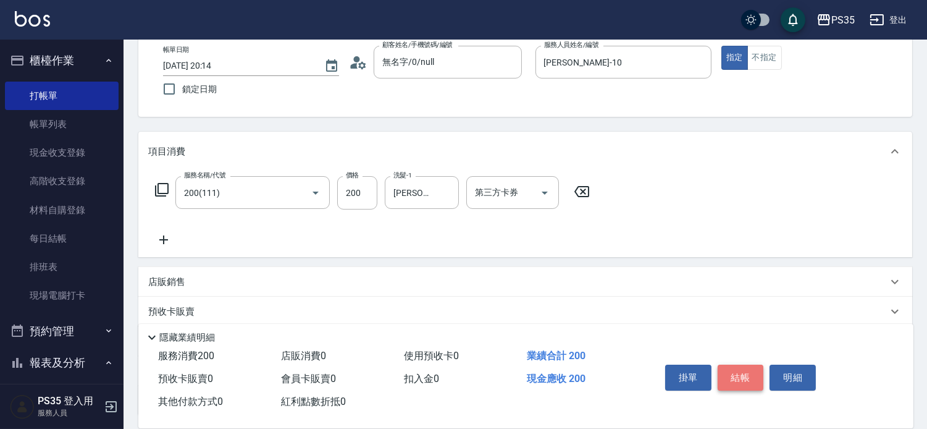
click at [749, 364] on button "結帳" at bounding box center [741, 377] width 46 height 26
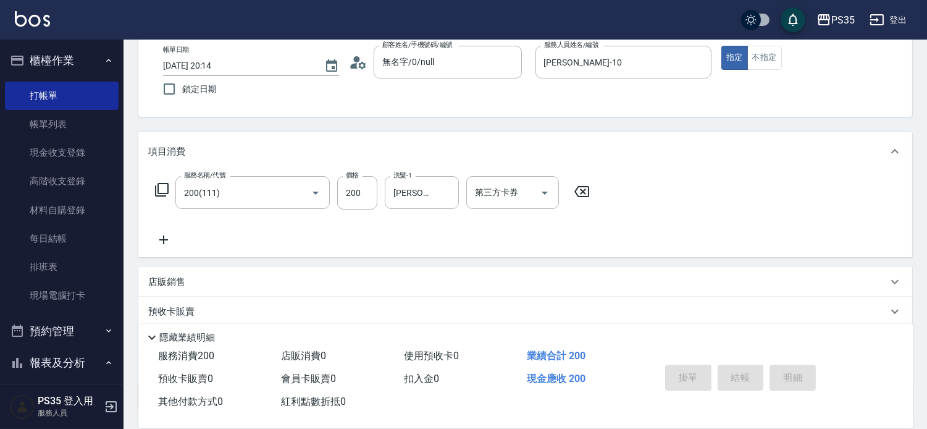
type input "[DATE] 20:15"
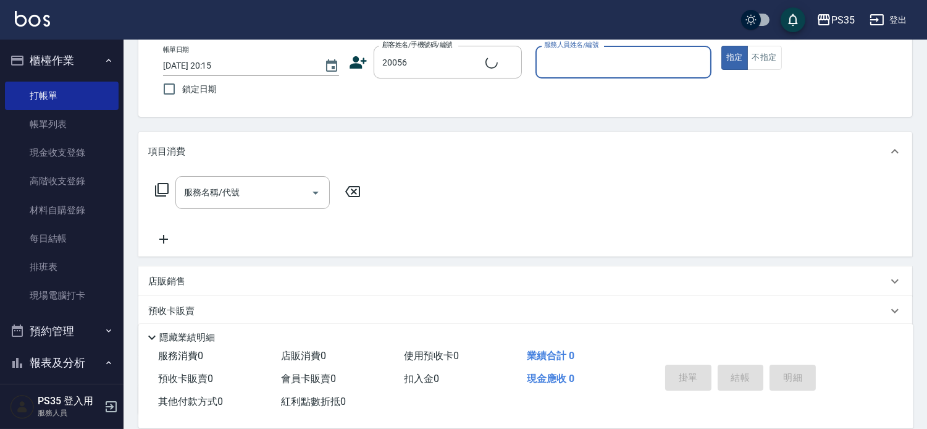
type input "[PERSON_NAME]/0935679797/20056"
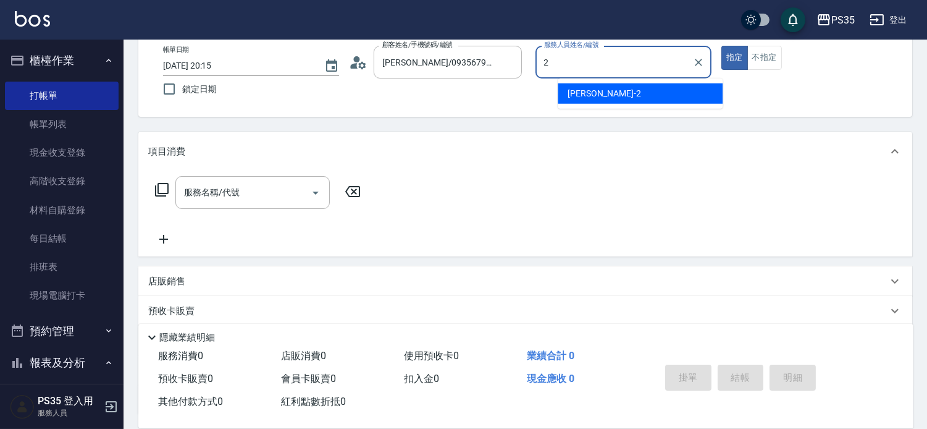
type input "[PERSON_NAME]-2"
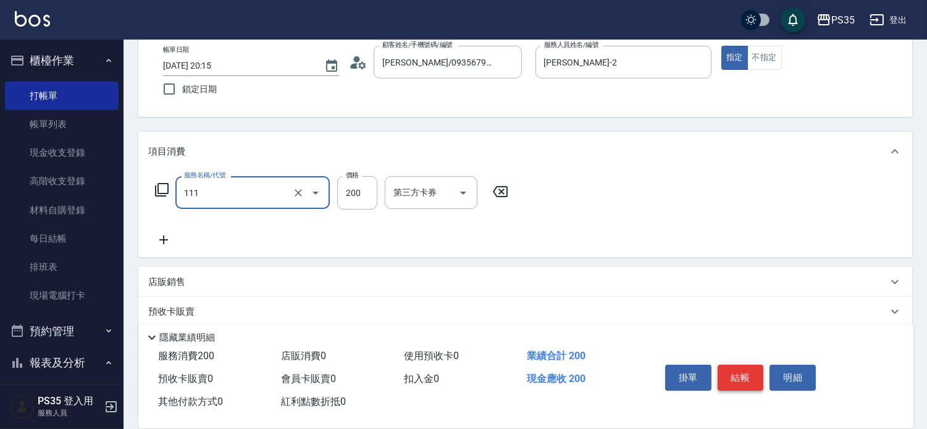
type input "200(111)"
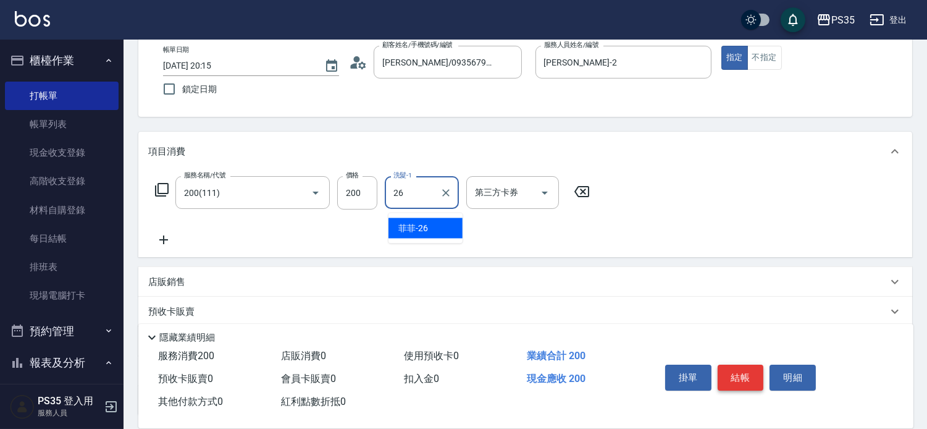
type input "菲菲-26"
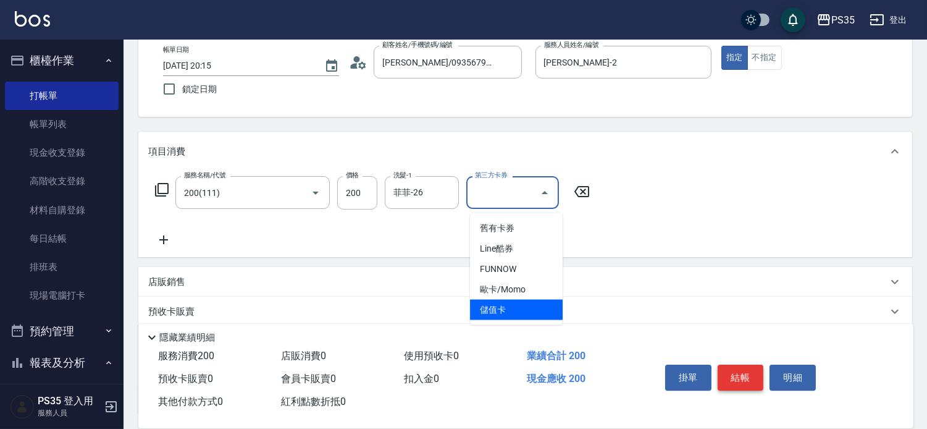
type input "儲值卡"
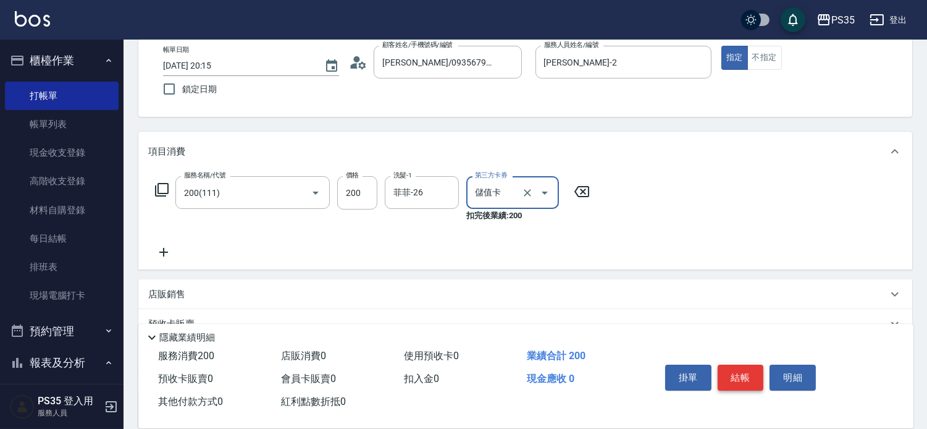
click at [749, 364] on button "結帳" at bounding box center [741, 377] width 46 height 26
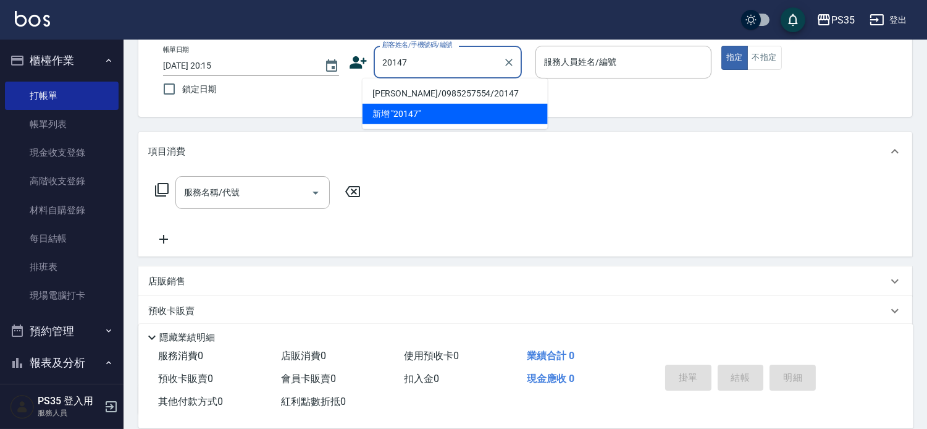
type input "[PERSON_NAME]/0985257554/20147"
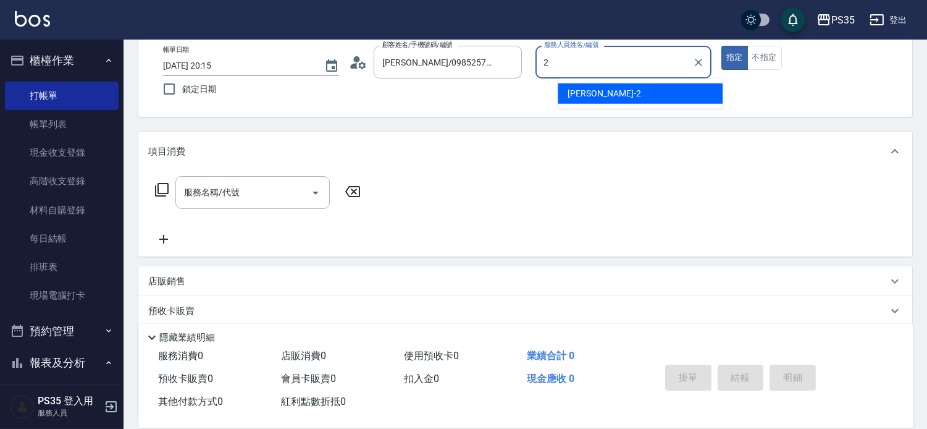
type input "[PERSON_NAME]-2"
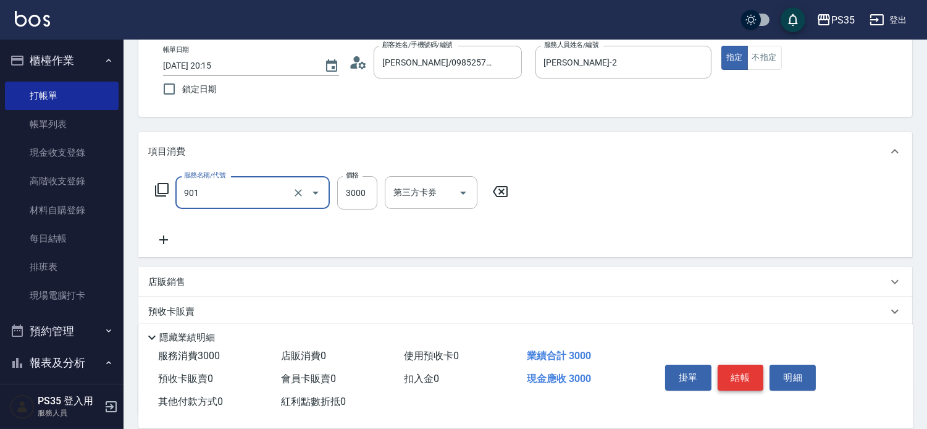
type input "儲值3000(901)"
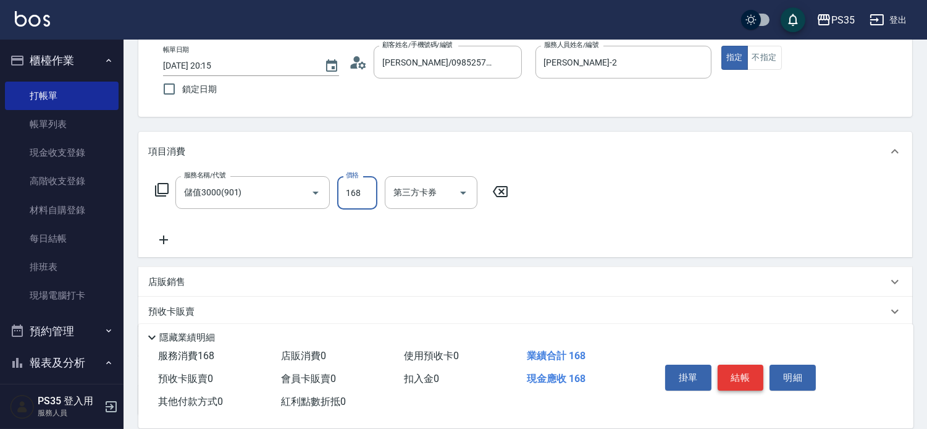
type input "168"
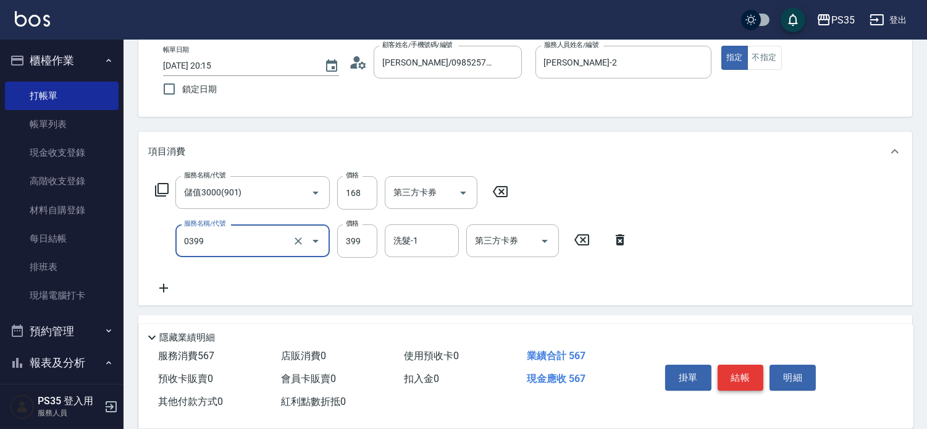
type input "海鹽399(0399)"
type input "400"
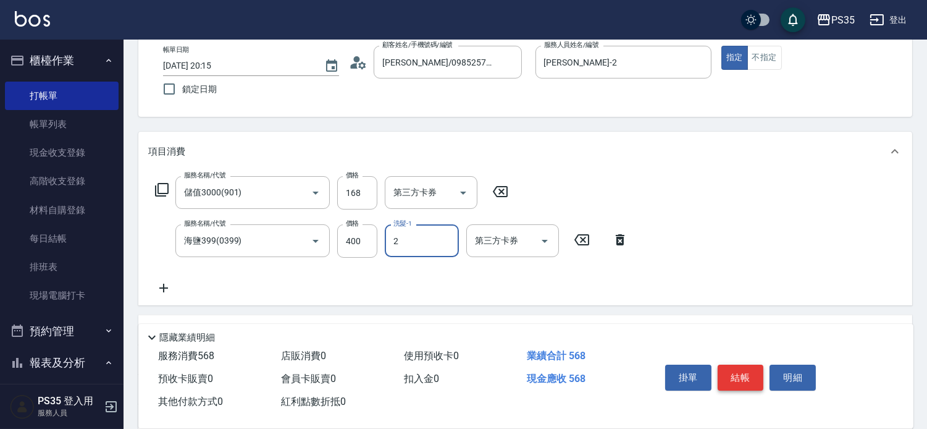
type input "[PERSON_NAME]-2"
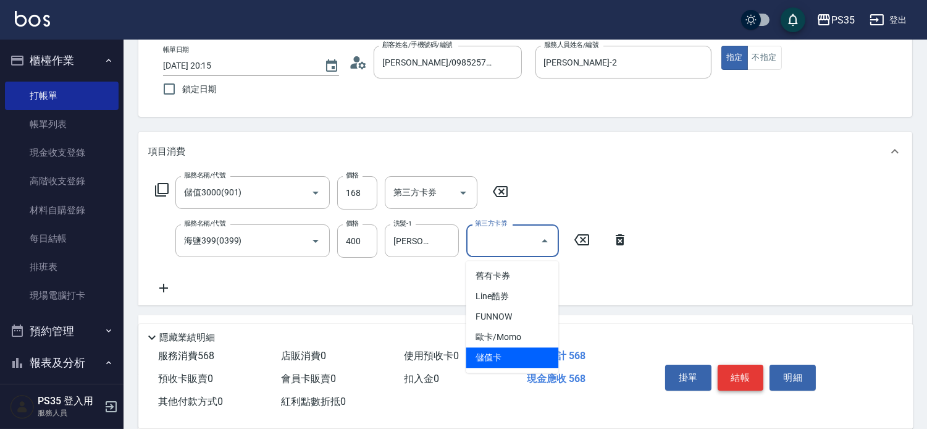
type input "儲值卡"
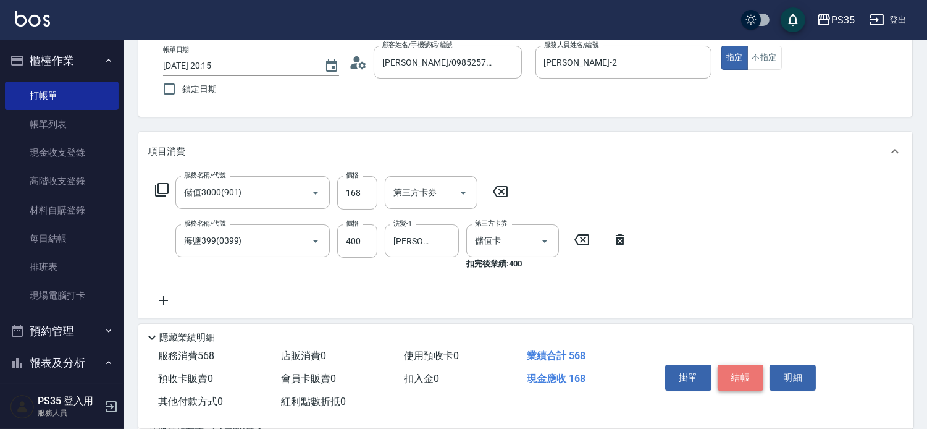
click at [749, 364] on button "結帳" at bounding box center [741, 377] width 46 height 26
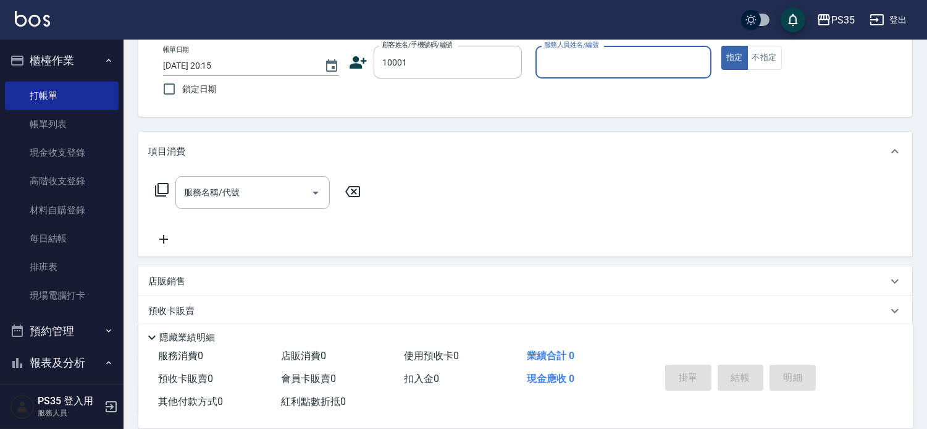
type input "[PERSON_NAME]/0930568918/10001"
type input "[PERSON_NAME]-10"
click at [721, 46] on button "指定" at bounding box center [734, 58] width 27 height 24
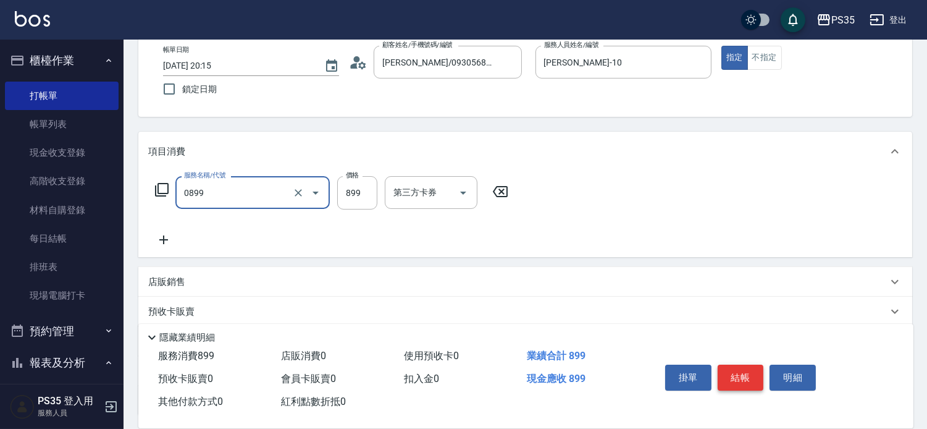
type input "排毒SPA(0899)"
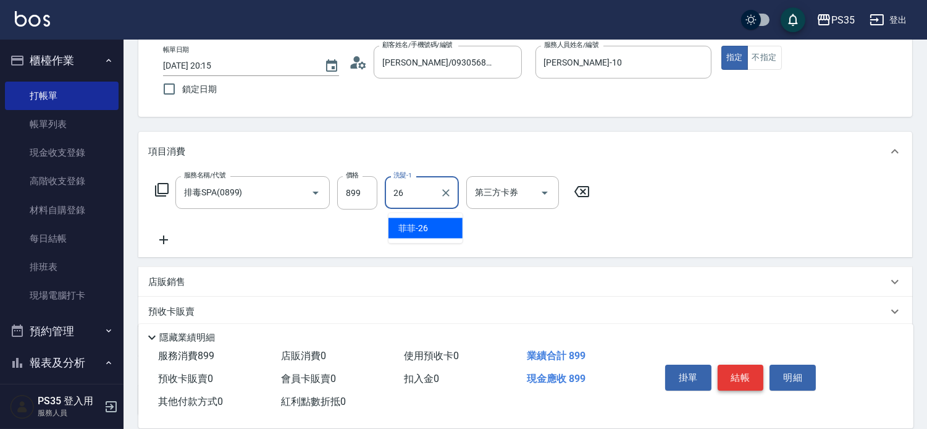
type input "菲菲-26"
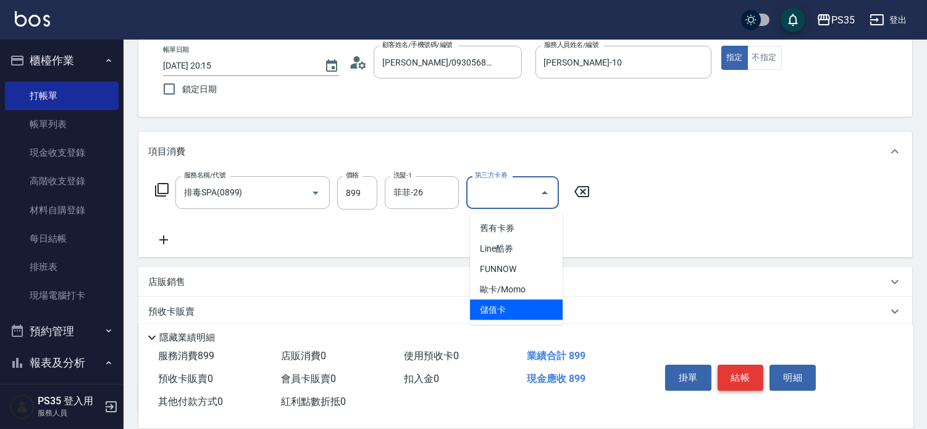
type input "儲值卡"
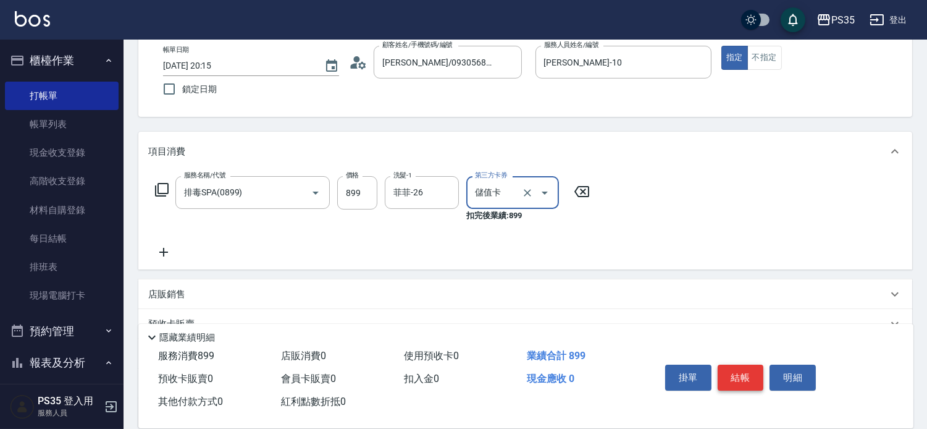
click at [749, 364] on button "結帳" at bounding box center [741, 377] width 46 height 26
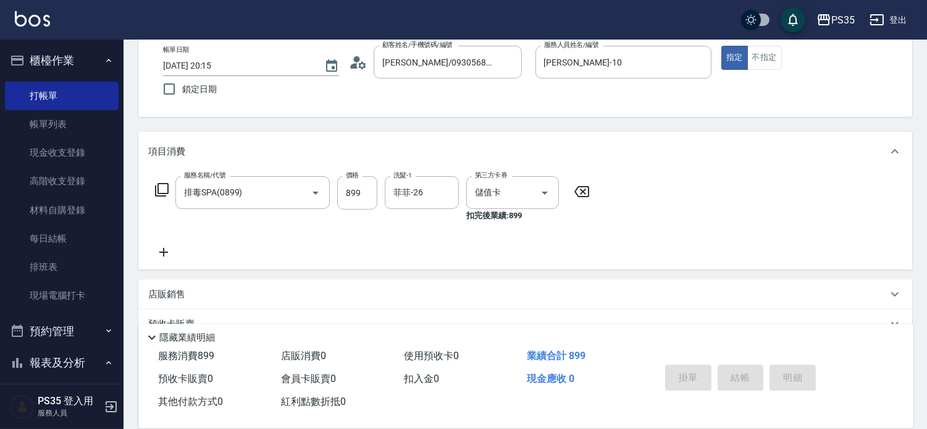
type input "[DATE] 20:16"
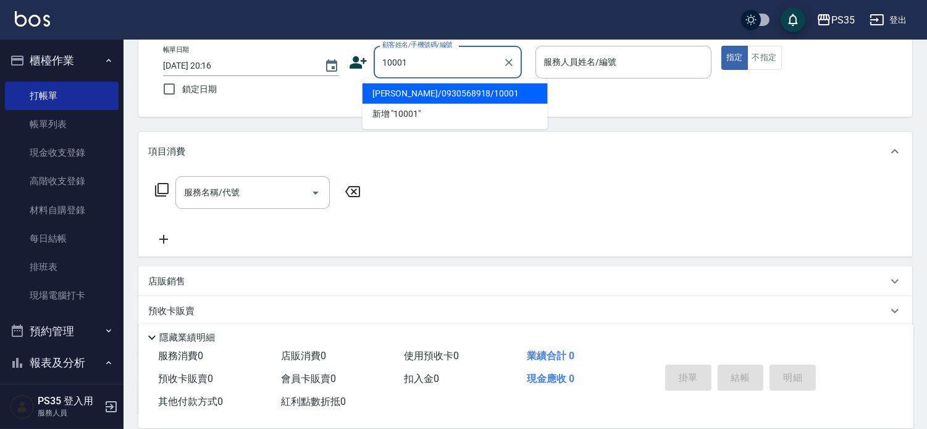
type input "[PERSON_NAME]/0930568918/10001"
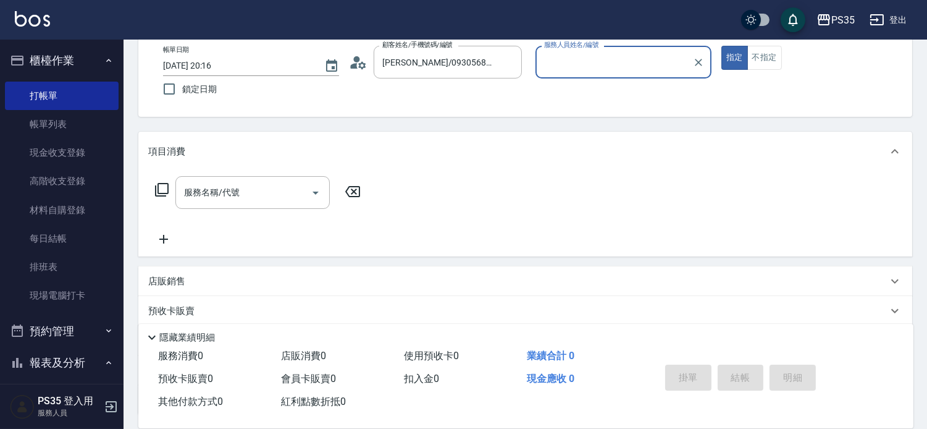
type input "[PERSON_NAME]-10"
click at [721, 46] on button "指定" at bounding box center [734, 58] width 27 height 24
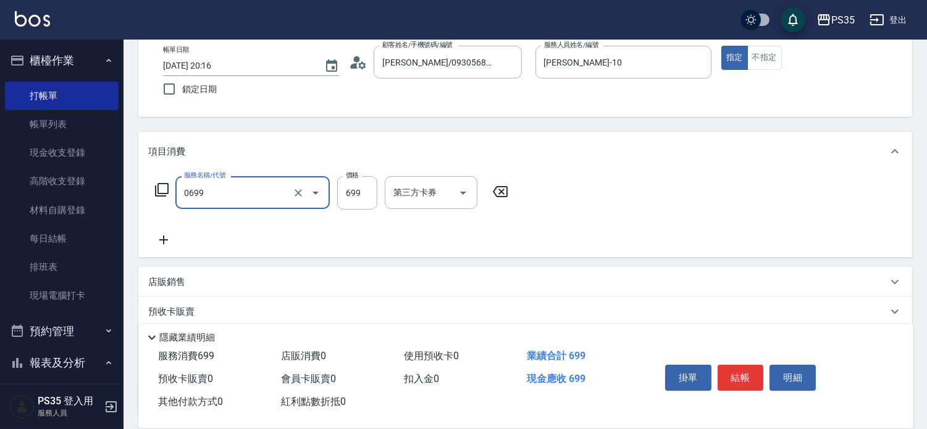
type input "精油SPA(0699)"
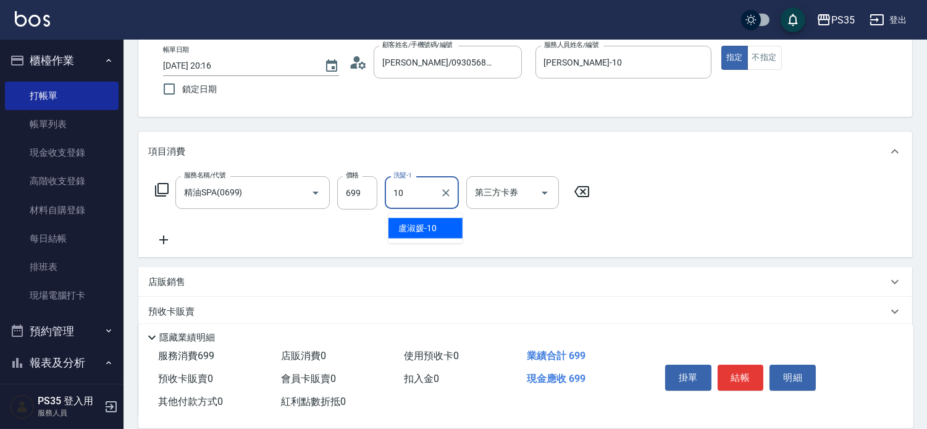
type input "[PERSON_NAME]-10"
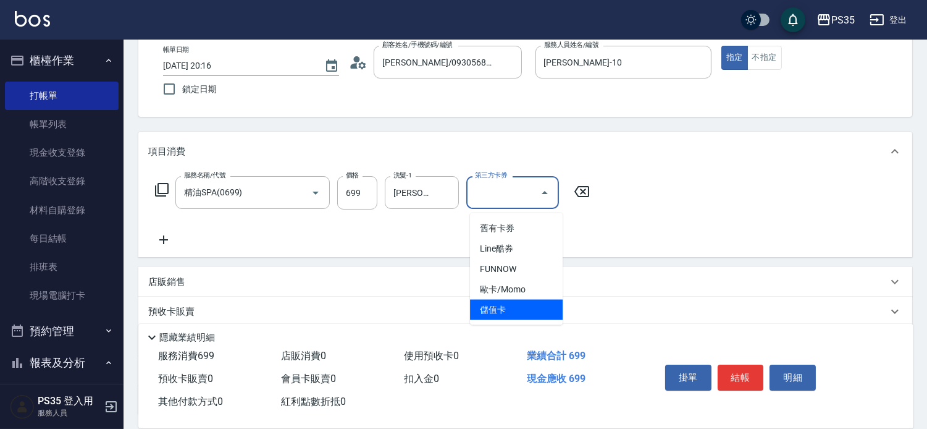
type input "儲值卡"
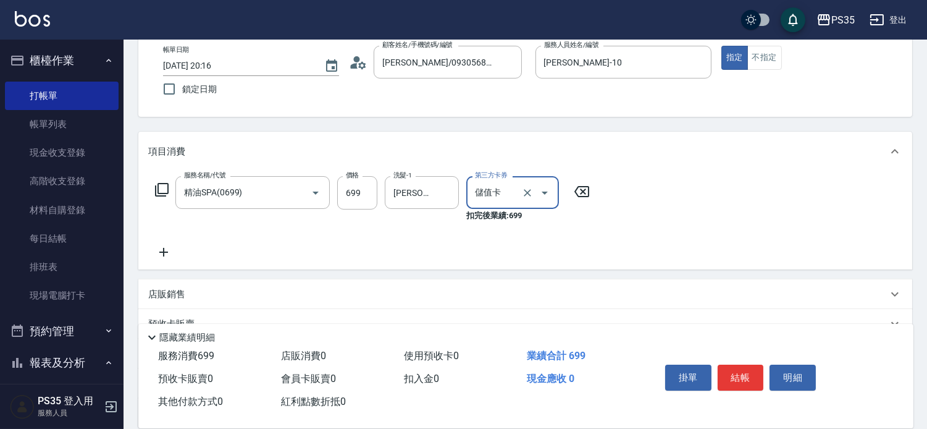
click at [748, 364] on button "結帳" at bounding box center [741, 377] width 46 height 26
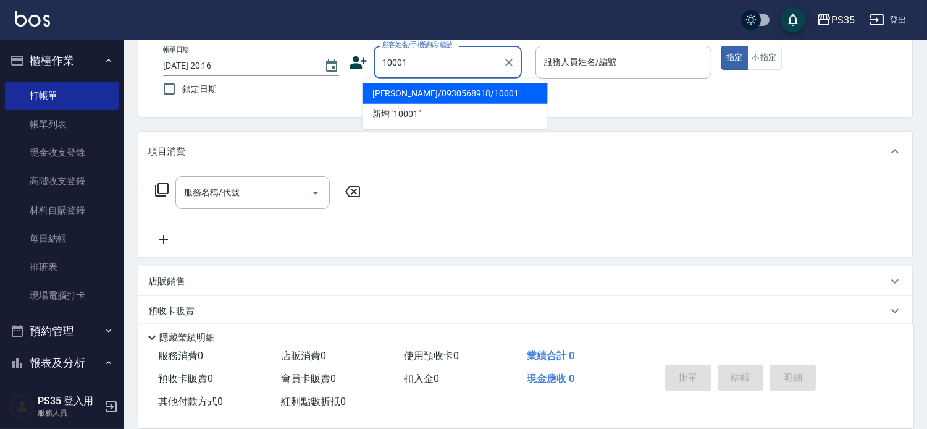
type input "[PERSON_NAME]/0930568918/10001"
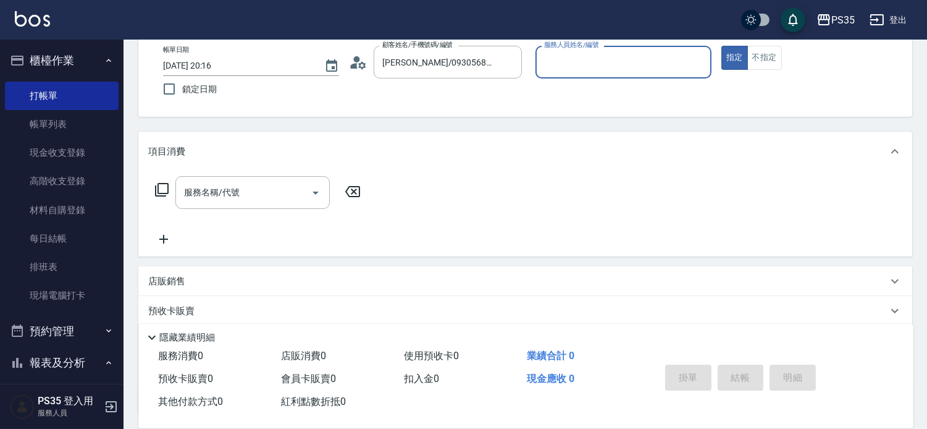
type input "[PERSON_NAME]-10"
click at [721, 46] on button "指定" at bounding box center [734, 58] width 27 height 24
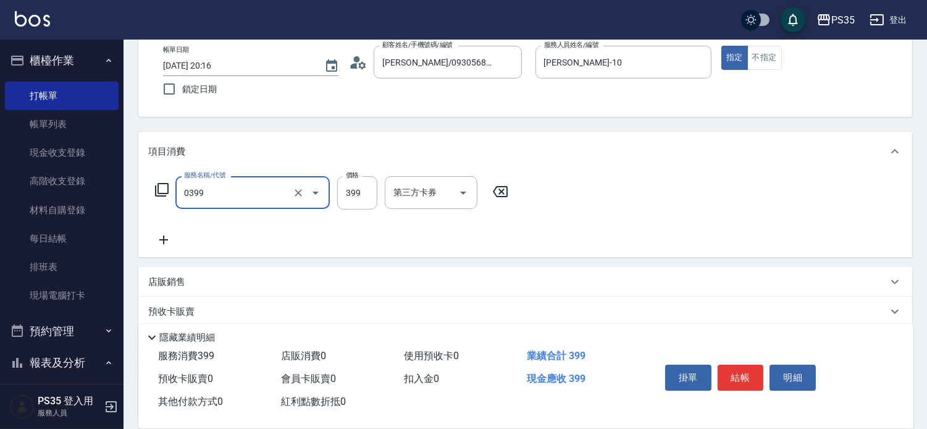
type input "海鹽399(0399)"
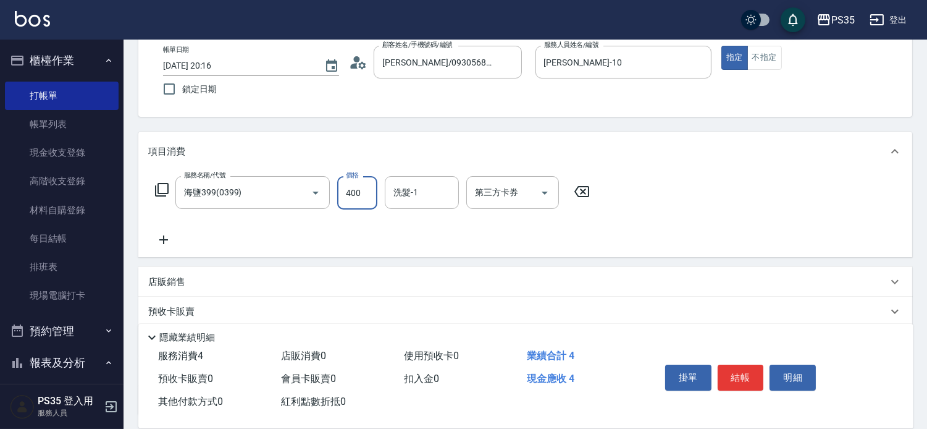
type input "400"
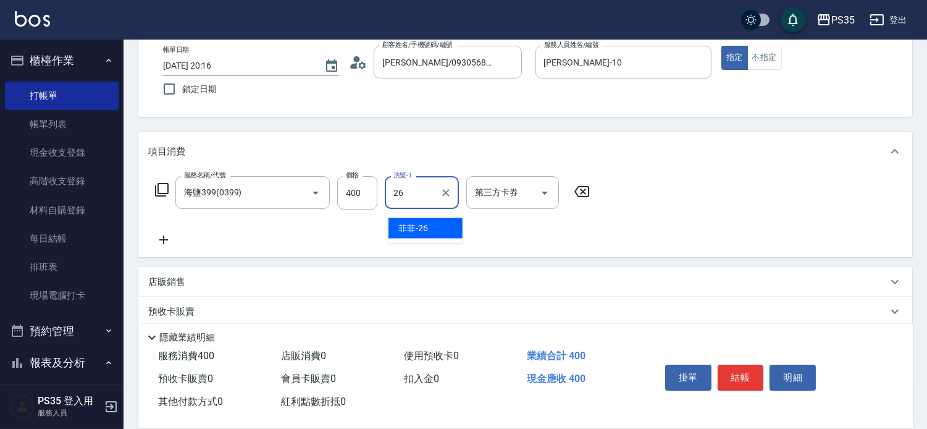
type input "菲菲-26"
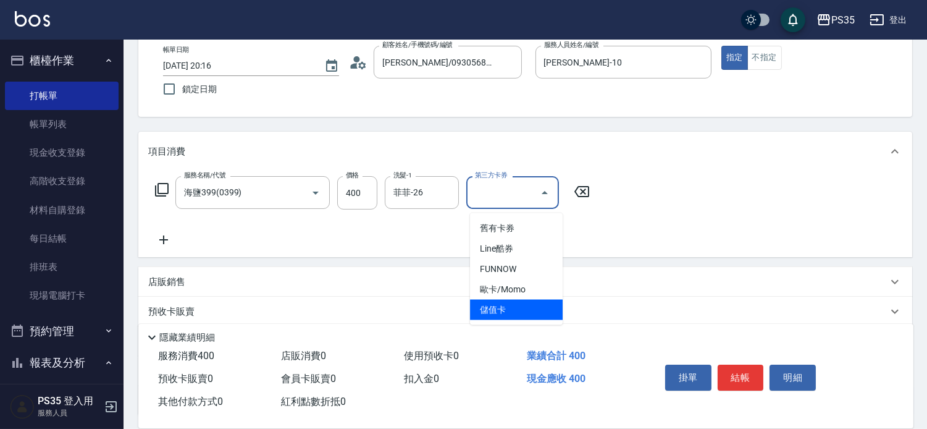
type input "儲值卡"
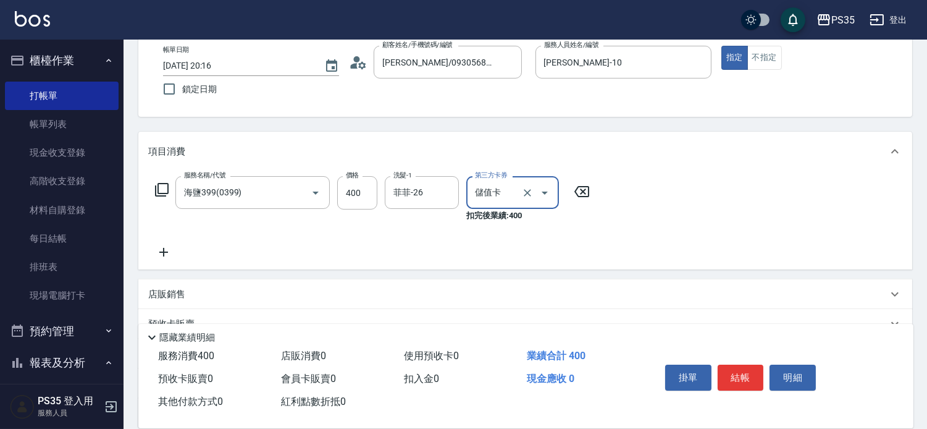
click at [748, 364] on button "結帳" at bounding box center [741, 377] width 46 height 26
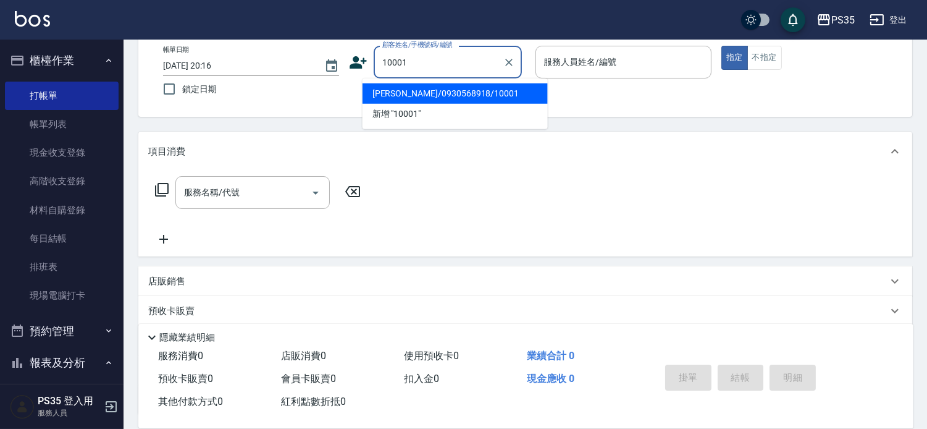
type input "[PERSON_NAME]/0930568918/10001"
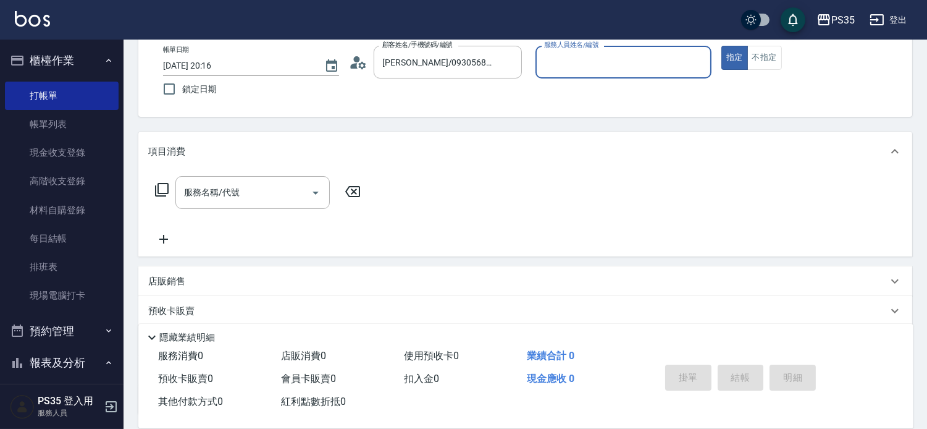
type input "[PERSON_NAME]-10"
click at [721, 46] on button "指定" at bounding box center [734, 58] width 27 height 24
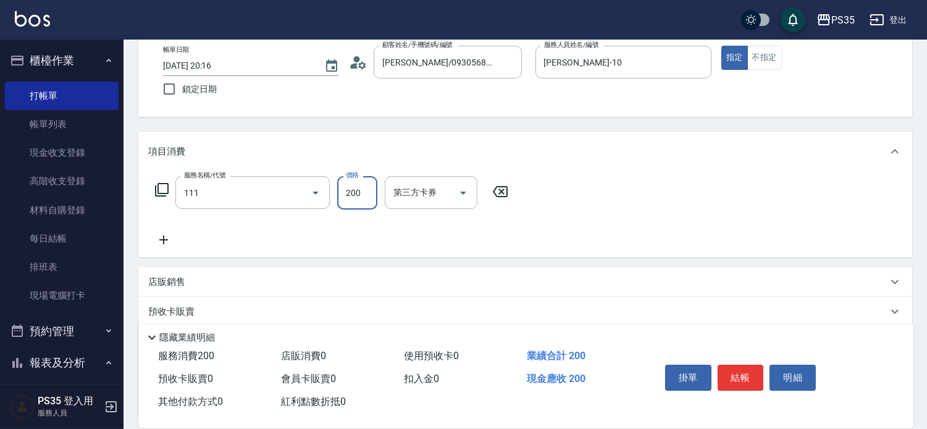
type input "200(111)"
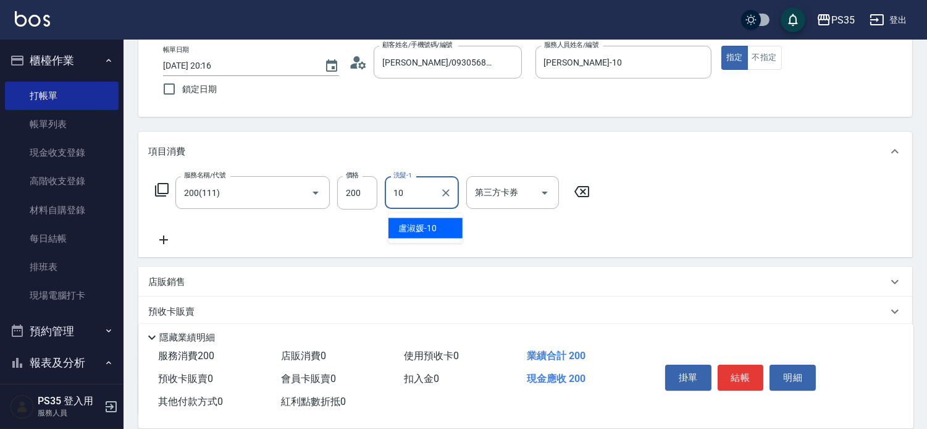
type input "[PERSON_NAME]-10"
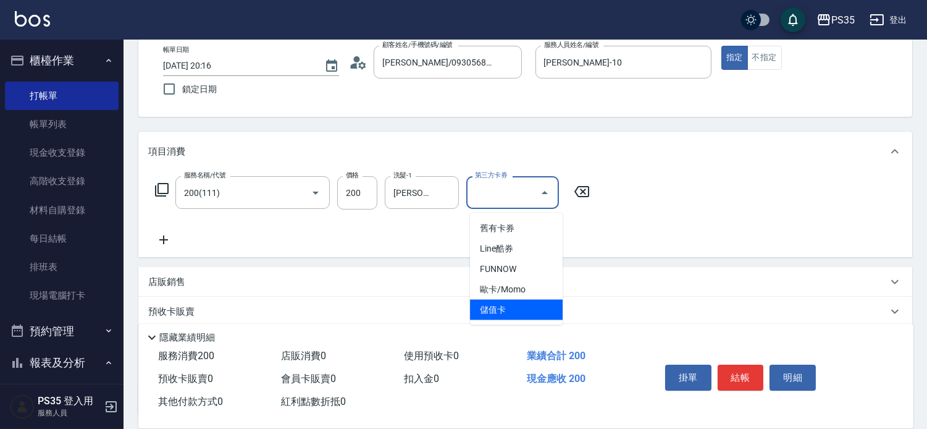
type input "儲值卡"
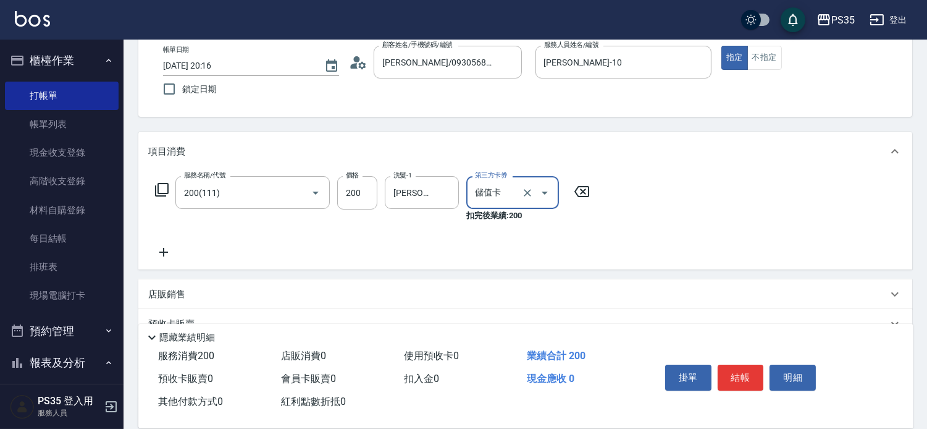
click at [748, 364] on button "結帳" at bounding box center [741, 377] width 46 height 26
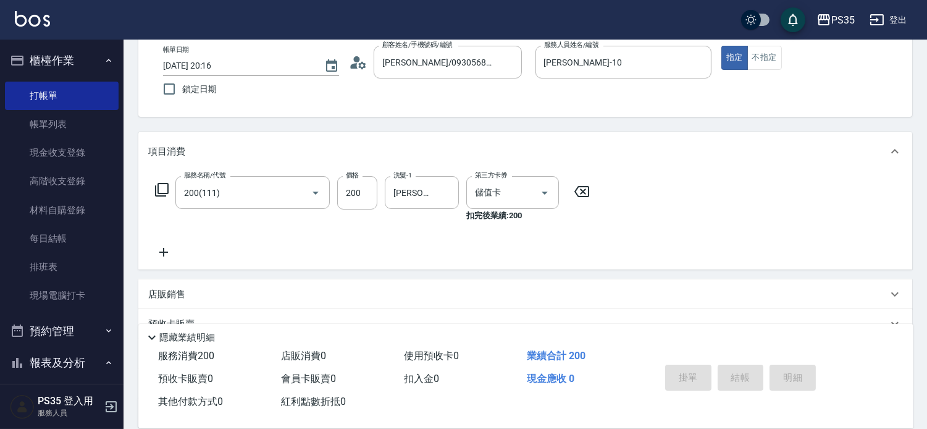
type input "[DATE] 20:17"
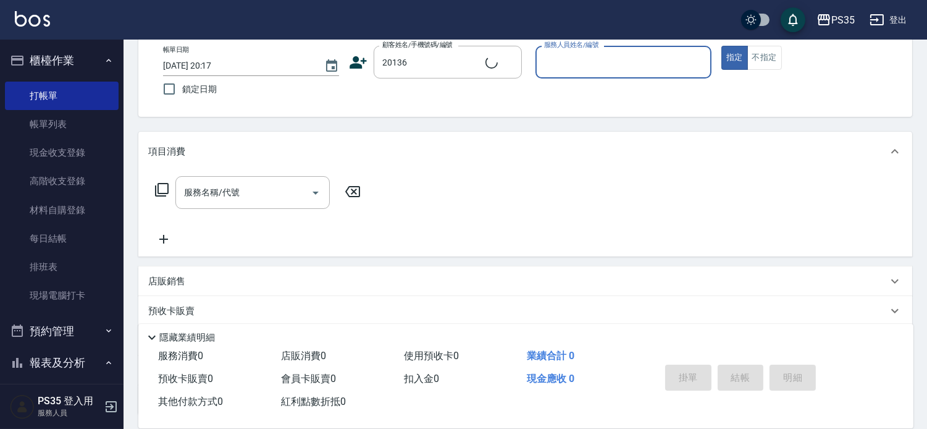
type input "[PERSON_NAME]/0912230582/20136"
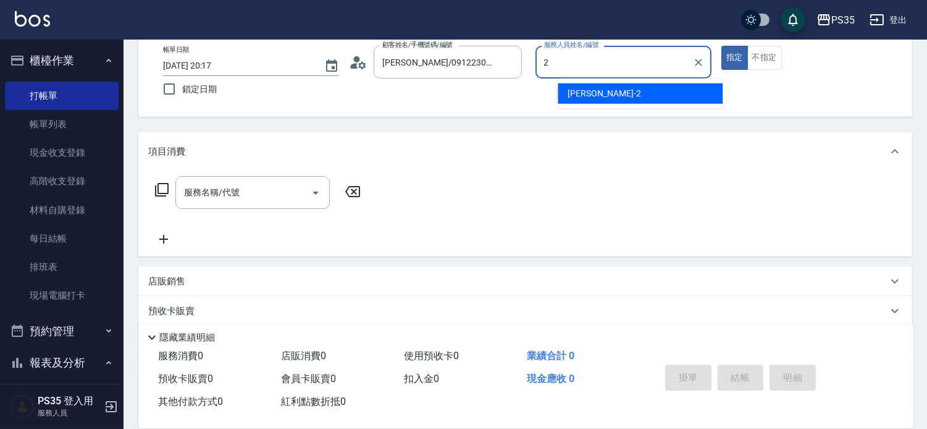
type input "[PERSON_NAME]-2"
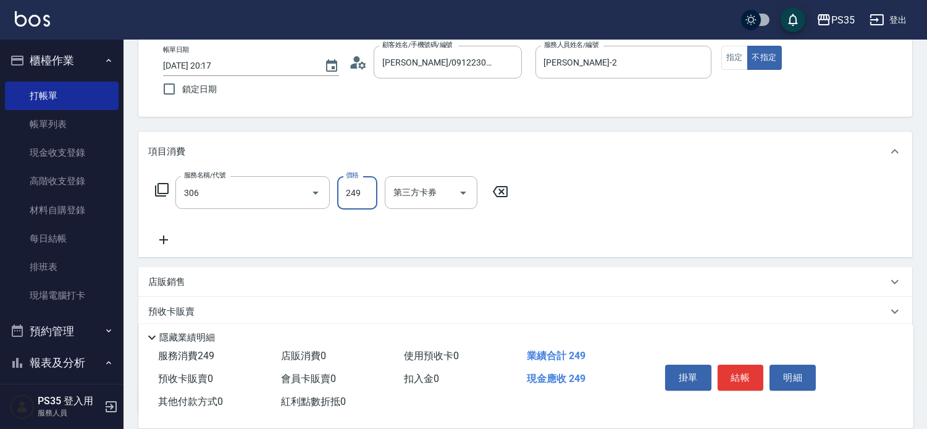
type input "剪髮(306)"
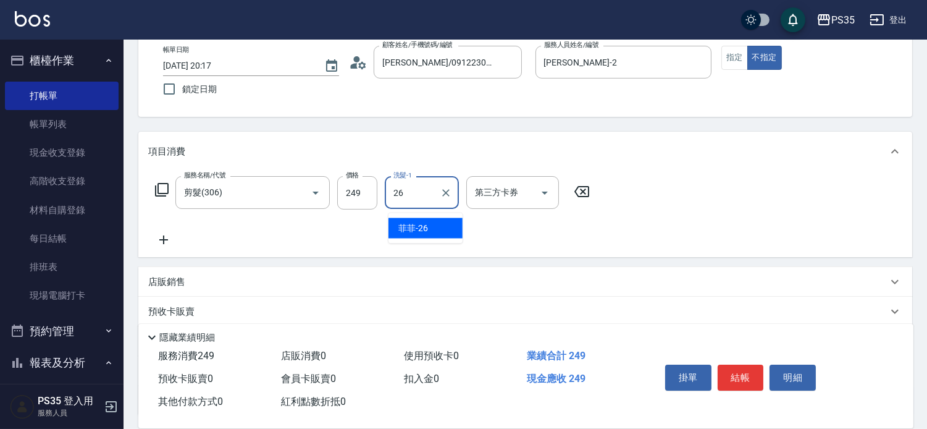
type input "菲菲-26"
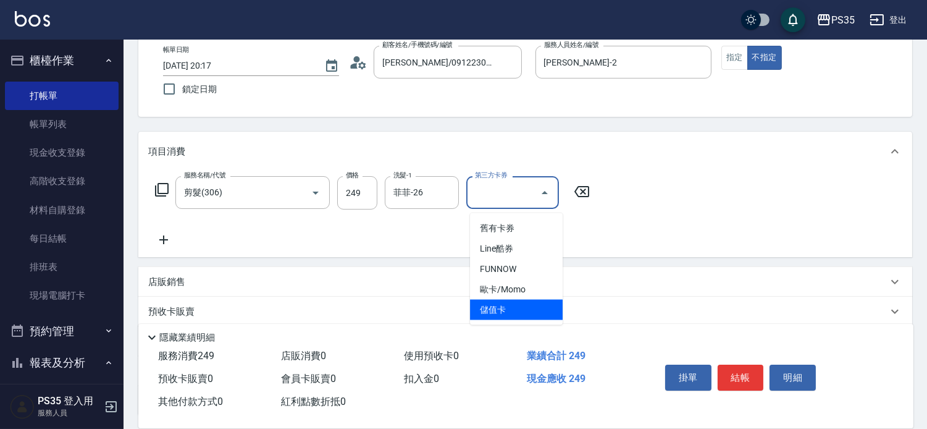
type input "儲值卡"
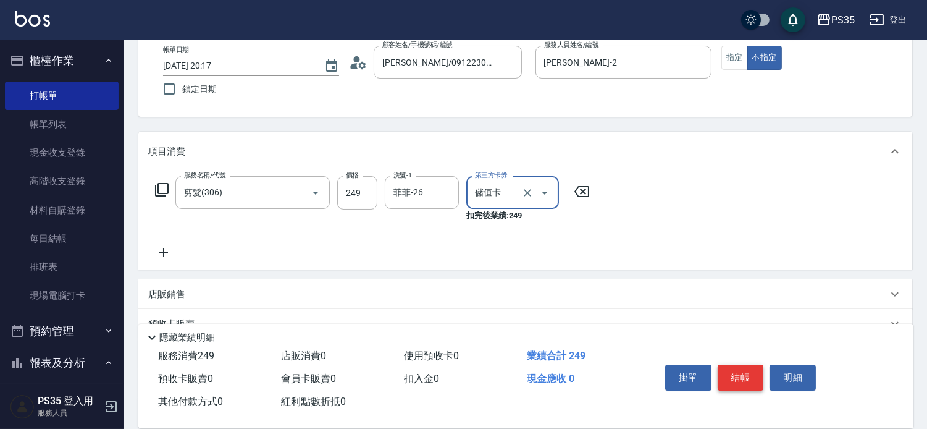
click at [757, 364] on button "結帳" at bounding box center [741, 377] width 46 height 26
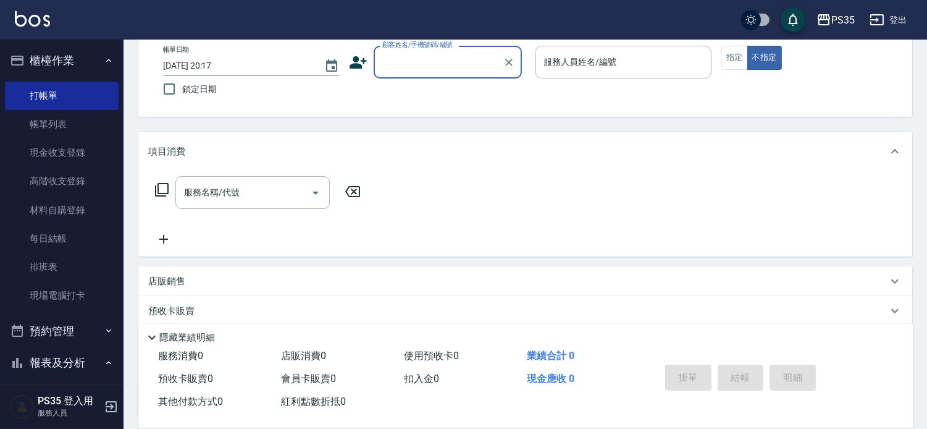
scroll to position [0, 0]
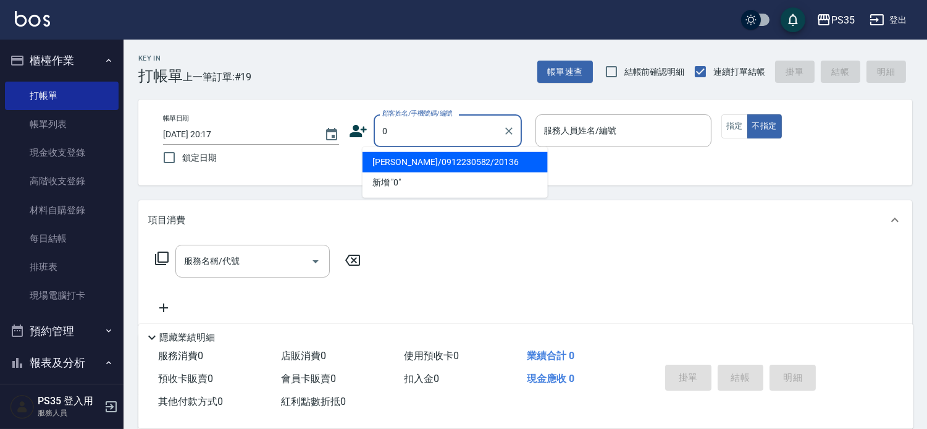
type input "0"
type input "1"
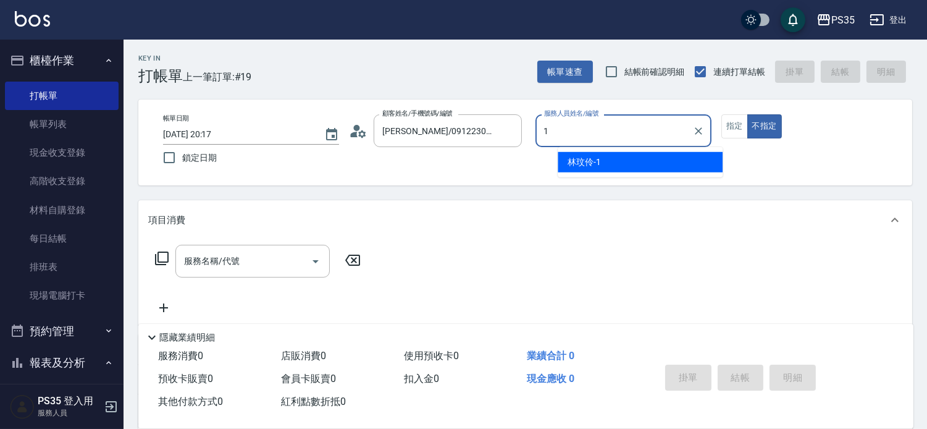
type input "無名字/0/null"
type input "林玟伶-1"
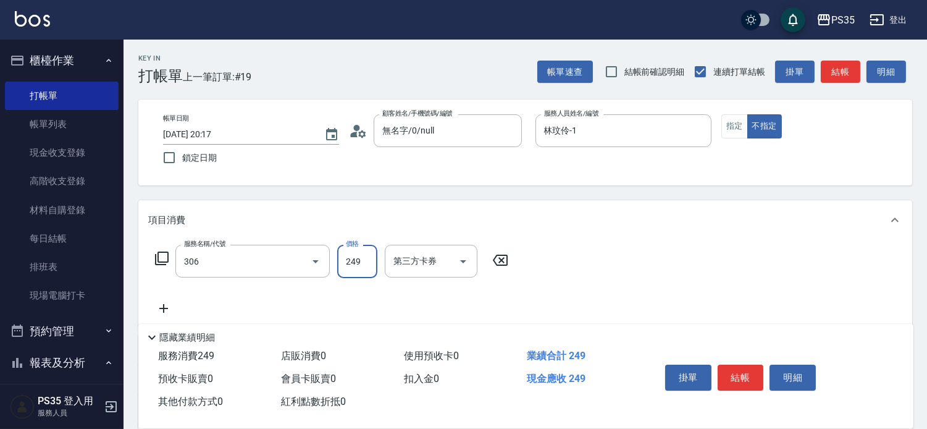
type input "剪髮(306)"
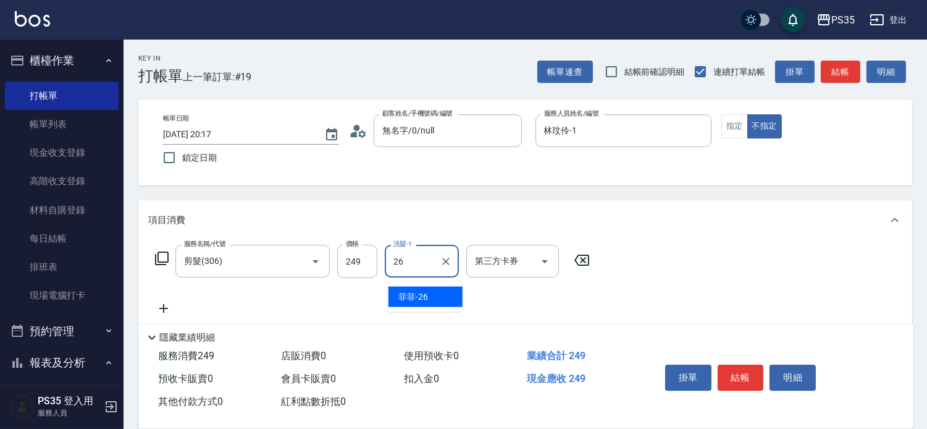
type input "菲菲-26"
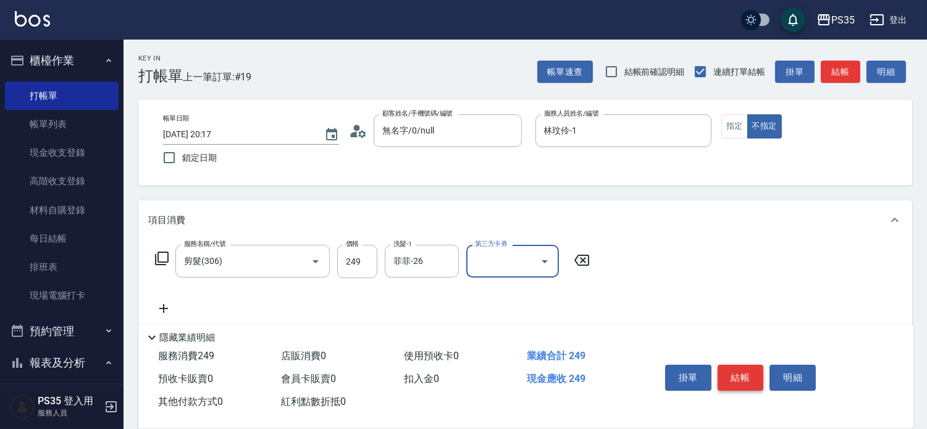
click at [745, 364] on button "結帳" at bounding box center [741, 377] width 46 height 26
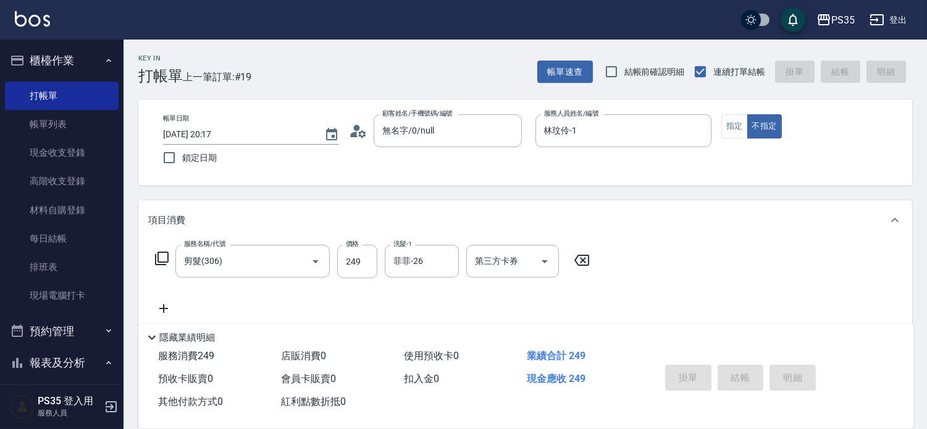
type input "[DATE] 20:18"
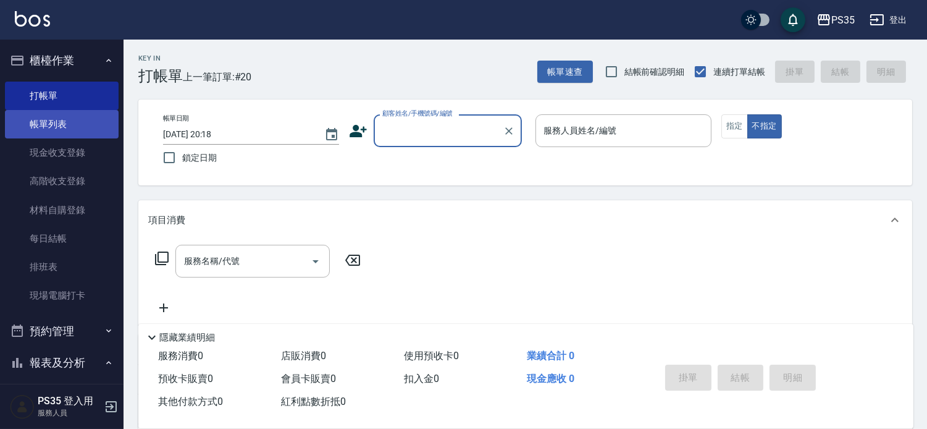
click at [96, 124] on link "帳單列表" at bounding box center [62, 124] width 114 height 28
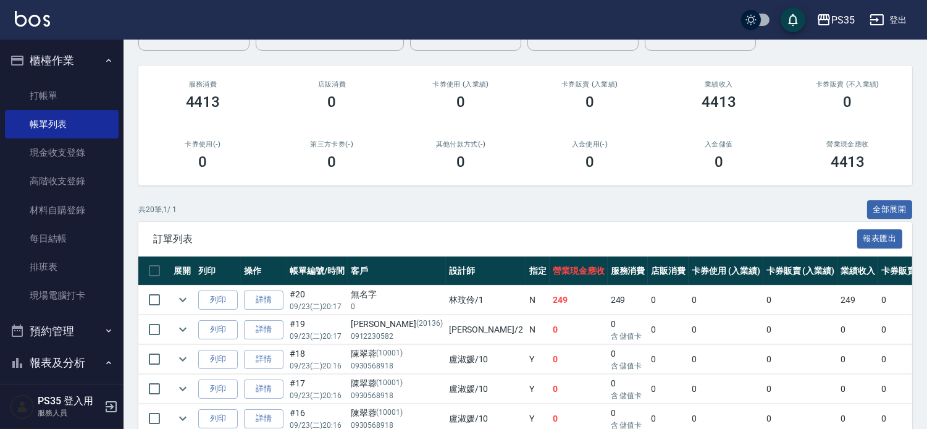
scroll to position [206, 0]
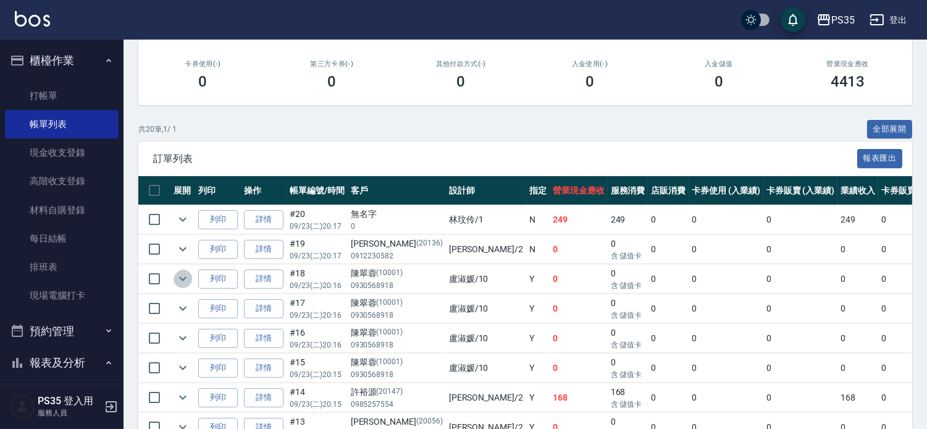
click at [182, 286] on icon "expand row" at bounding box center [182, 278] width 15 height 15
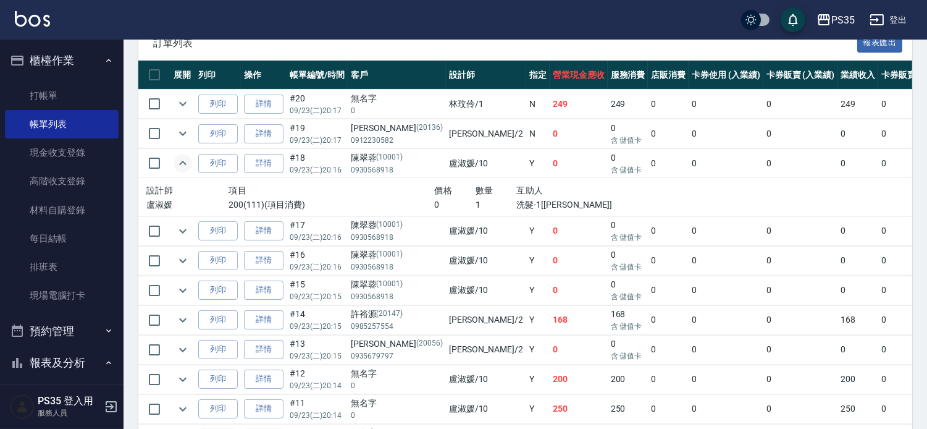
scroll to position [343, 0]
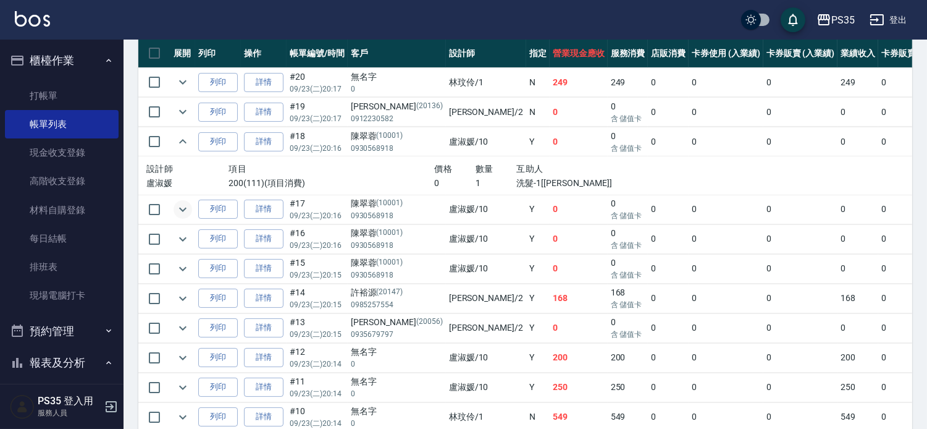
click at [190, 217] on icon "expand row" at bounding box center [182, 209] width 15 height 15
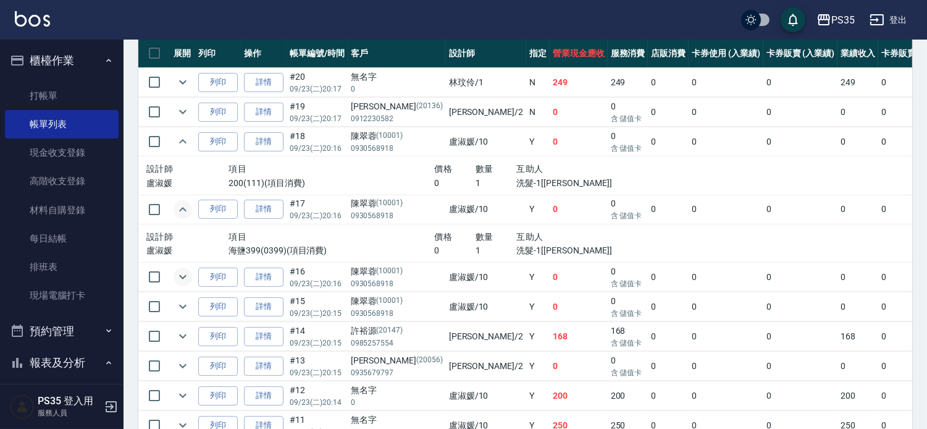
click at [184, 284] on icon "expand row" at bounding box center [182, 276] width 15 height 15
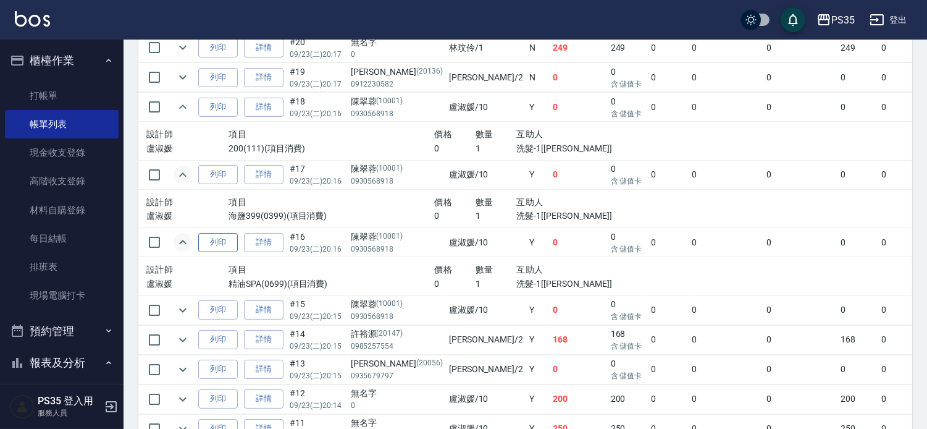
scroll to position [411, 0]
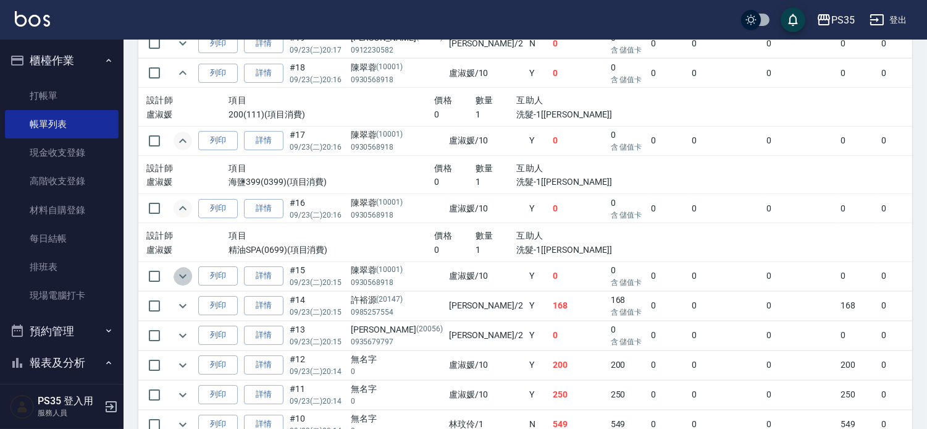
click at [187, 283] on icon "expand row" at bounding box center [182, 276] width 15 height 15
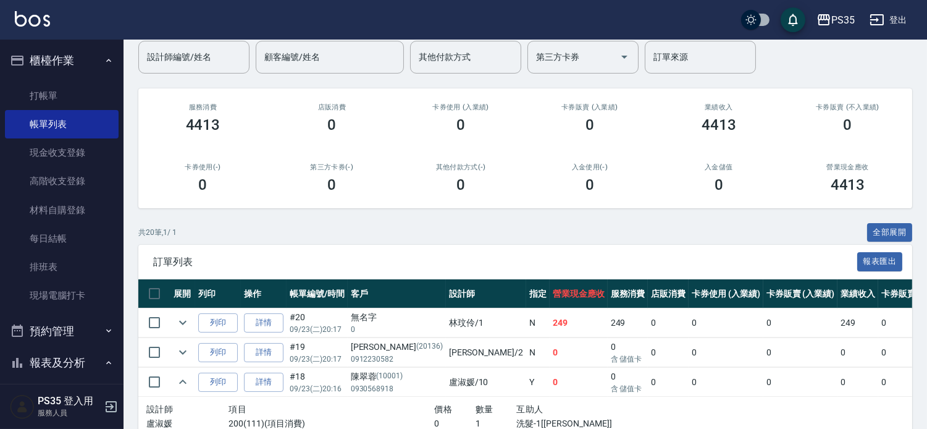
scroll to position [0, 0]
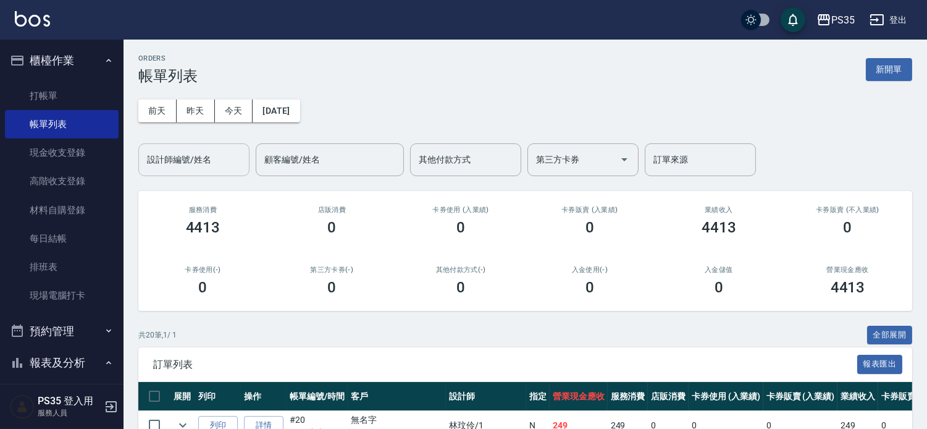
click at [204, 157] on input "設計師編號/姓名" at bounding box center [194, 160] width 100 height 22
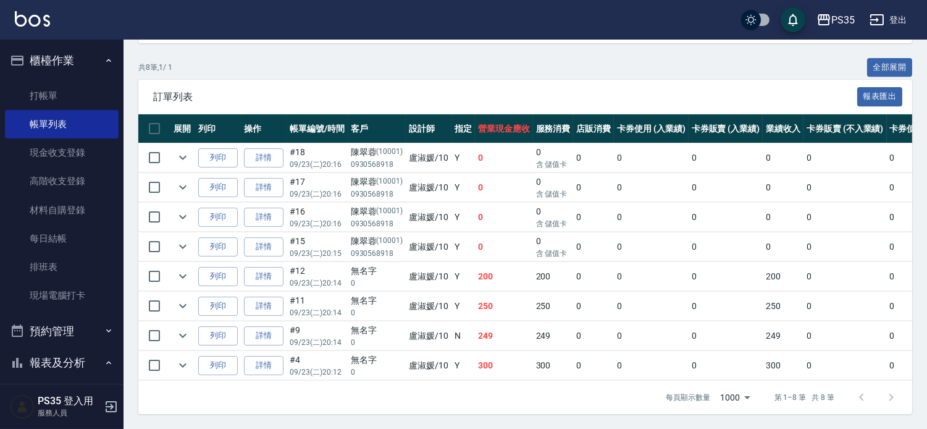
scroll to position [323, 0]
type input "[PERSON_NAME]-10"
click at [68, 241] on link "每日結帳" at bounding box center [62, 238] width 114 height 28
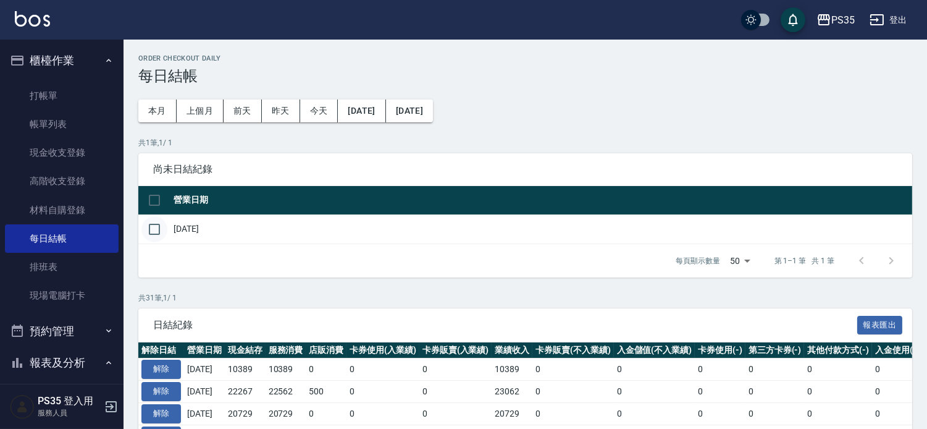
click at [157, 229] on input "checkbox" at bounding box center [154, 229] width 26 height 26
checkbox input "true"
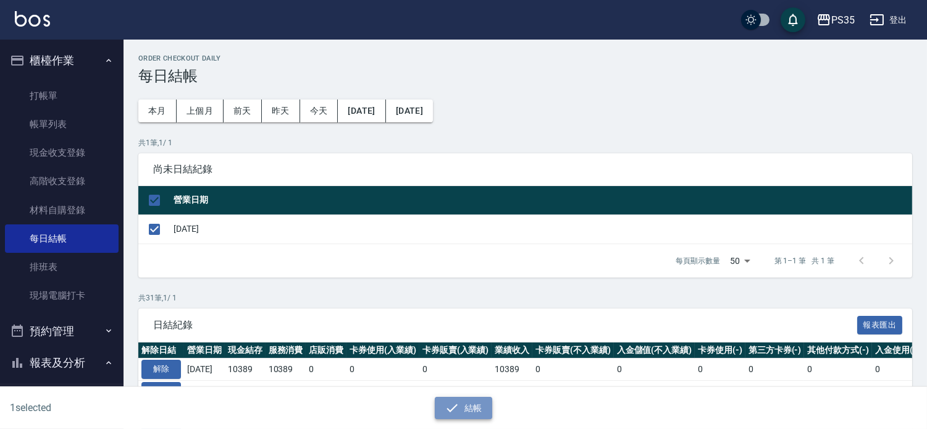
click at [459, 402] on icon "button" at bounding box center [452, 407] width 15 height 15
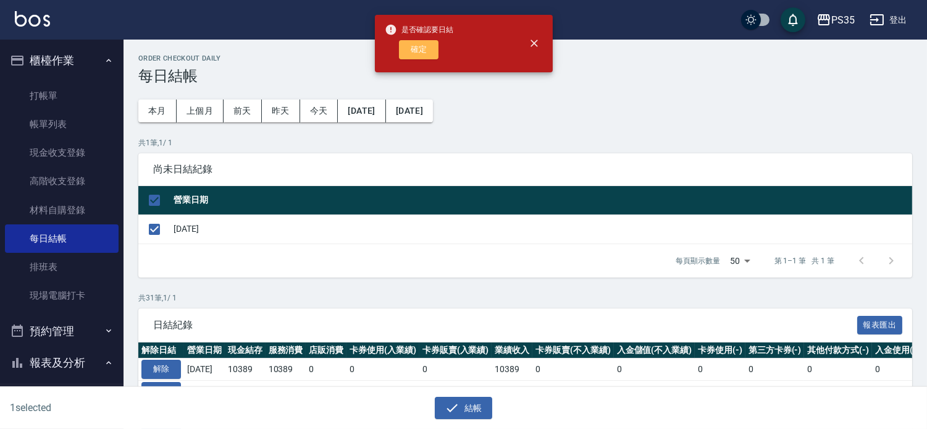
click at [413, 52] on button "確定" at bounding box center [419, 49] width 40 height 19
checkbox input "false"
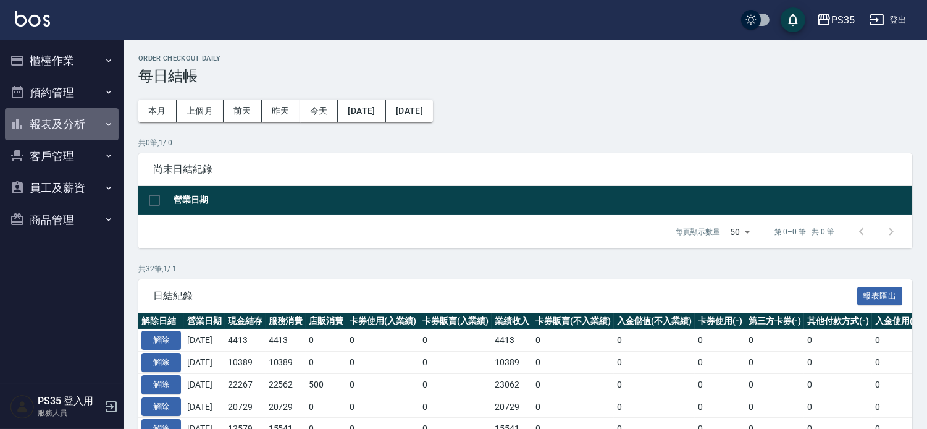
click at [72, 116] on button "報表及分析" at bounding box center [62, 124] width 114 height 32
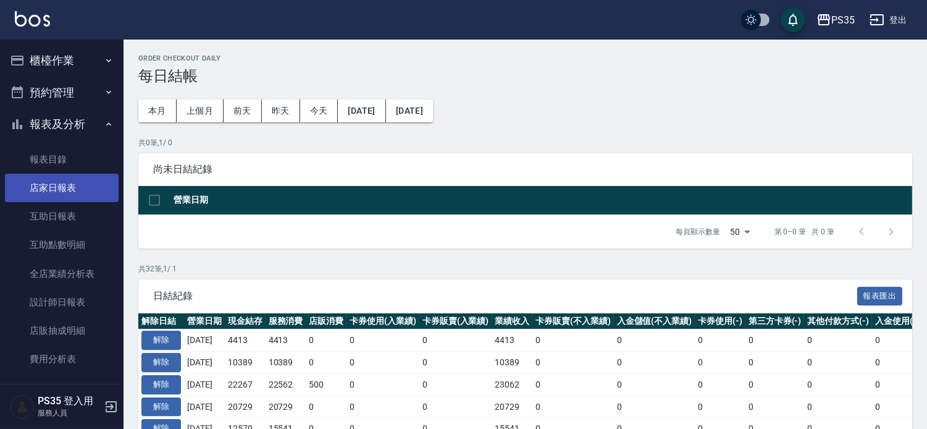
click at [51, 190] on link "店家日報表" at bounding box center [62, 188] width 114 height 28
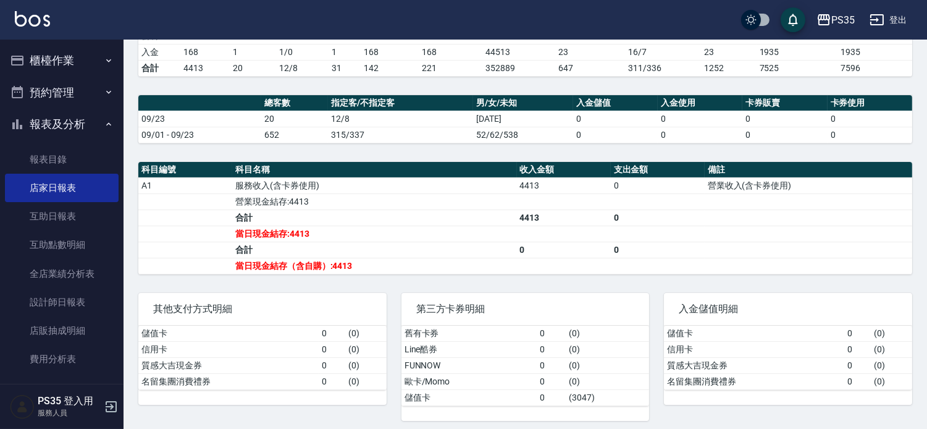
scroll to position [320, 0]
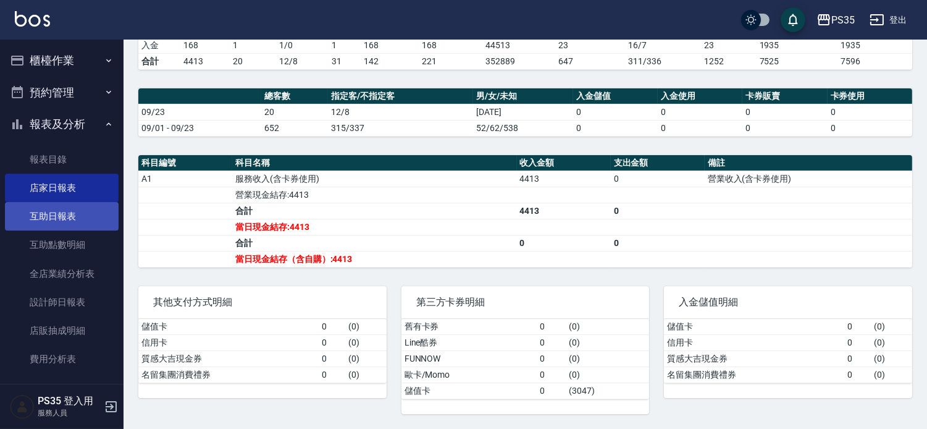
click at [44, 212] on link "互助日報表" at bounding box center [62, 216] width 114 height 28
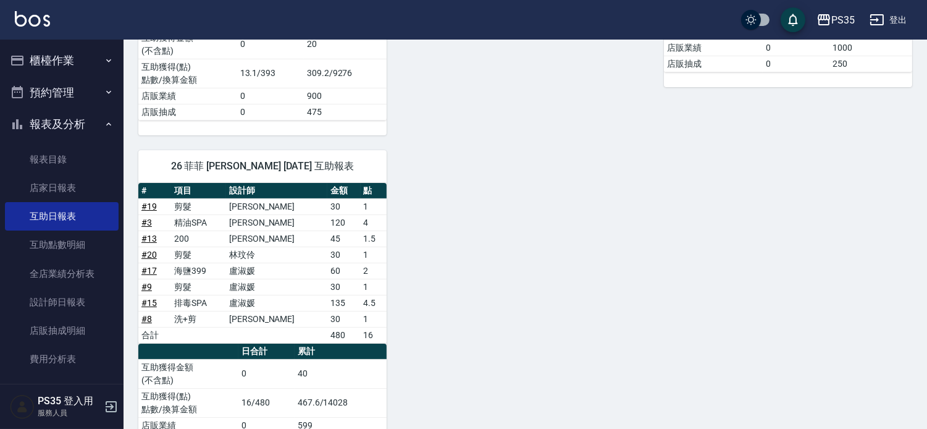
scroll to position [445, 0]
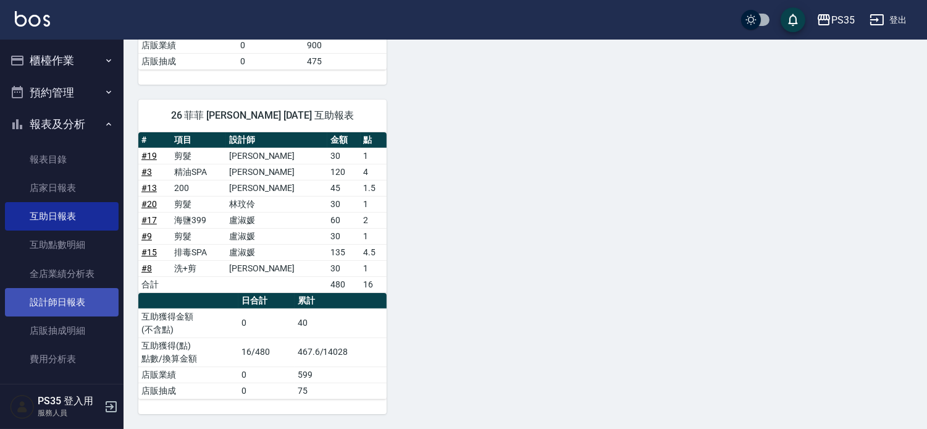
click at [38, 298] on link "設計師日報表" at bounding box center [62, 302] width 114 height 28
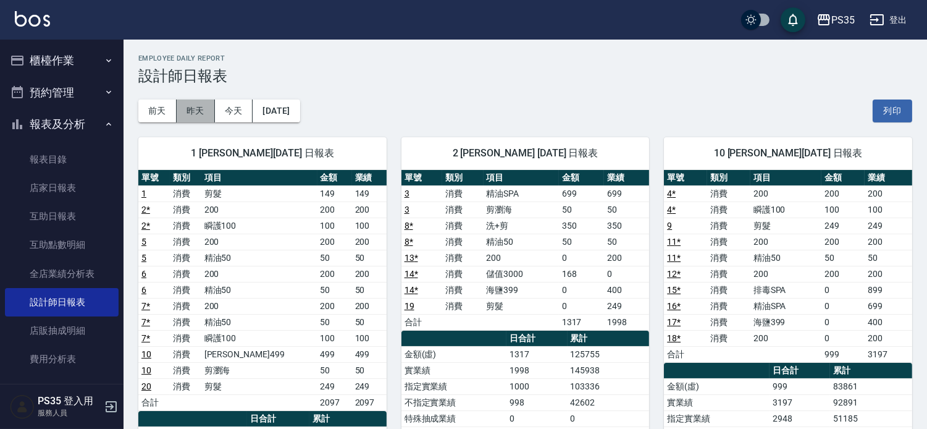
click at [199, 103] on button "昨天" at bounding box center [196, 110] width 38 height 23
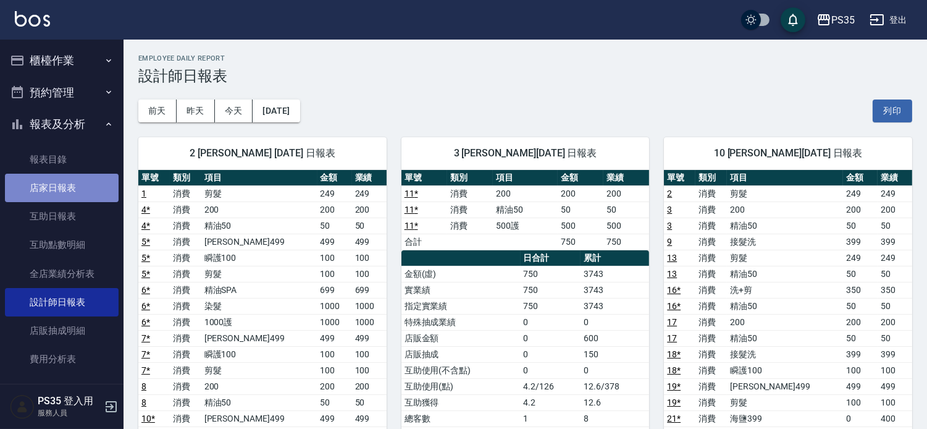
click at [64, 182] on link "店家日報表" at bounding box center [62, 188] width 114 height 28
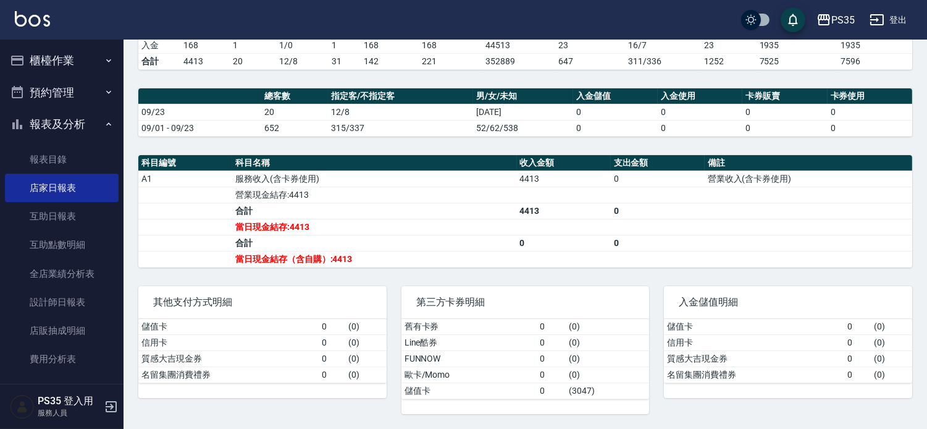
scroll to position [320, 0]
